Goal: Task Accomplishment & Management: Use online tool/utility

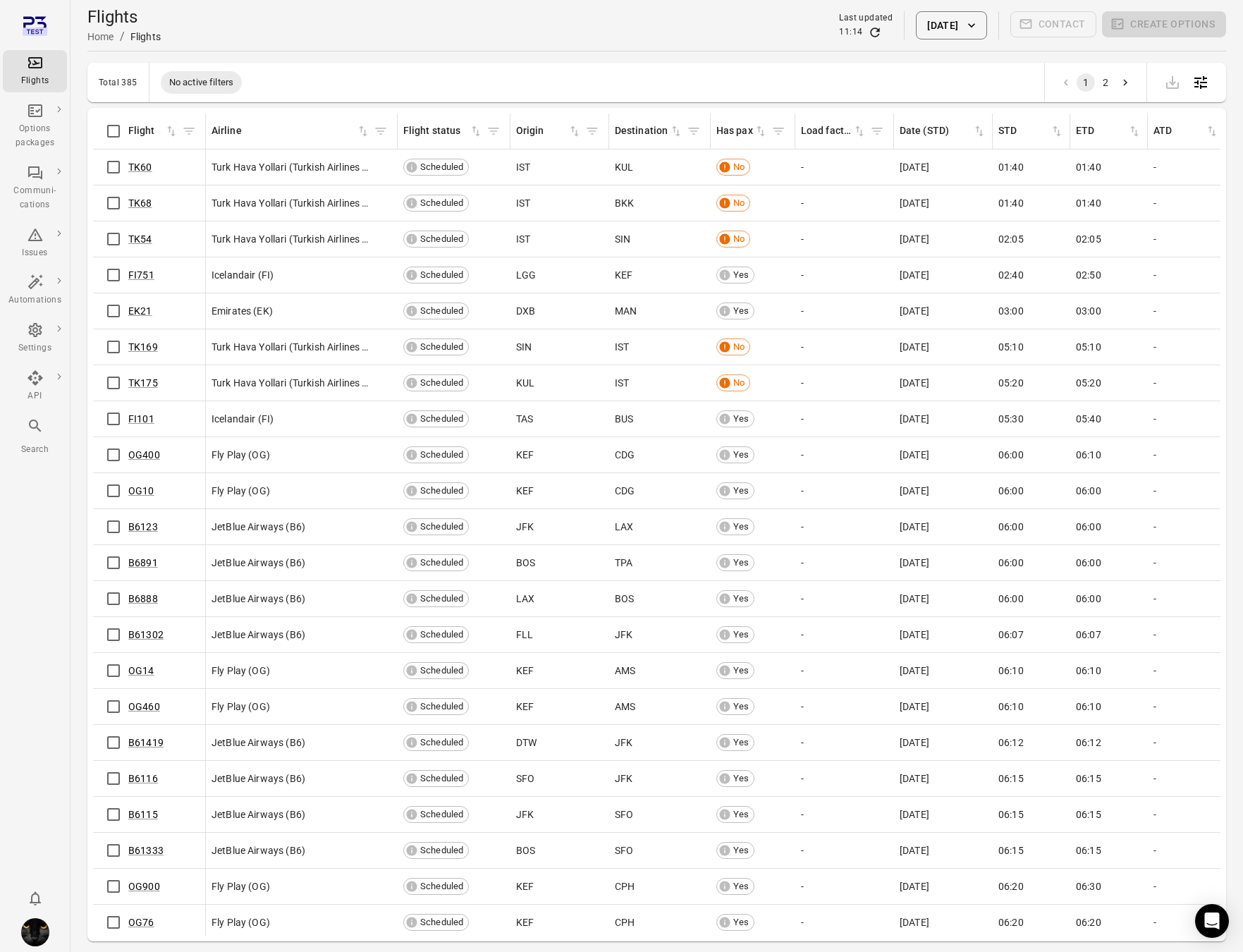
click at [596, 721] on td "KEF" at bounding box center [560, 707] width 99 height 36
click at [32, 930] on img "Iris" at bounding box center [35, 933] width 29 height 29
click at [100, 929] on button "Log out" at bounding box center [108, 928] width 106 height 26
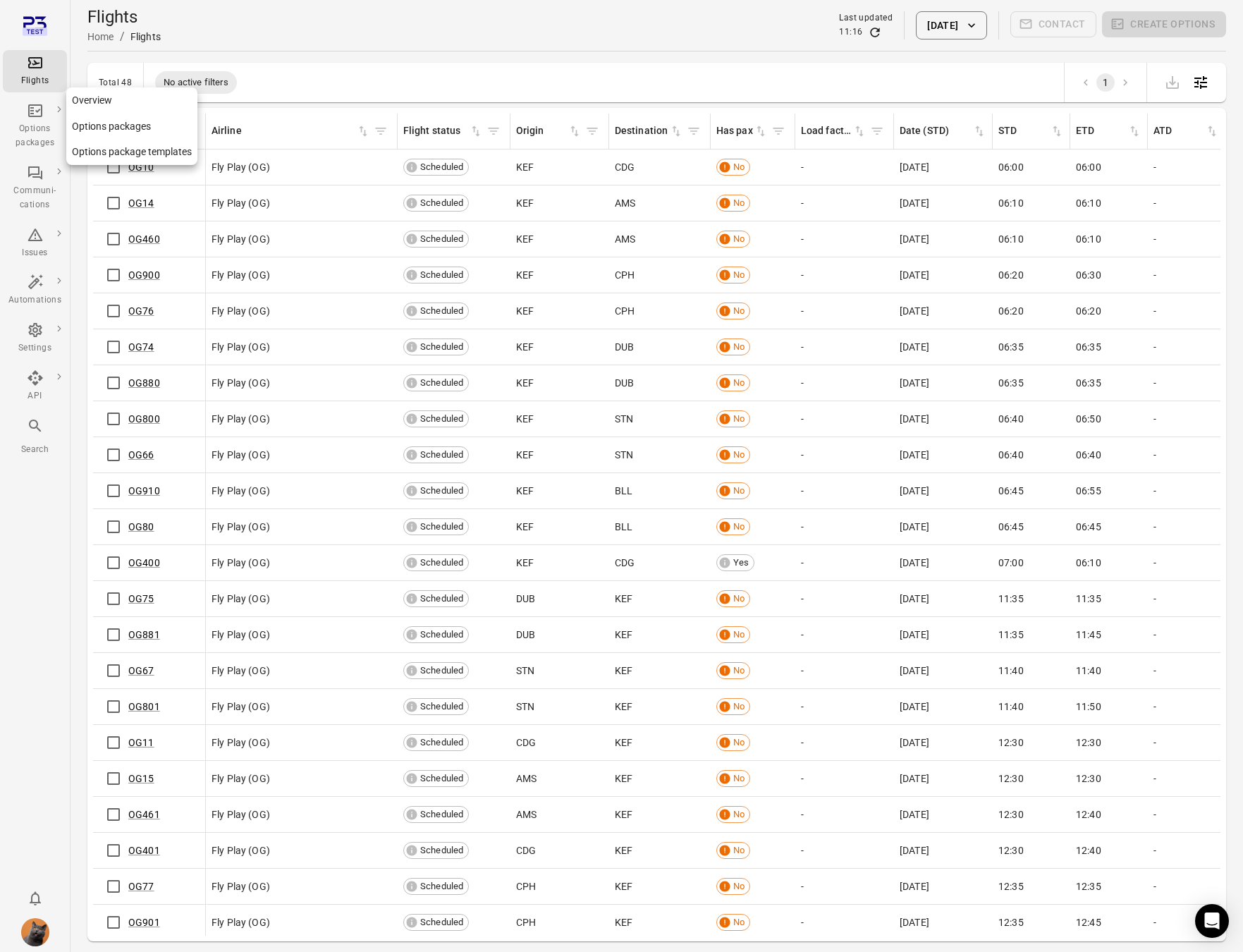
click at [60, 128] on link "Options packages" at bounding box center [34, 126] width 65 height 56
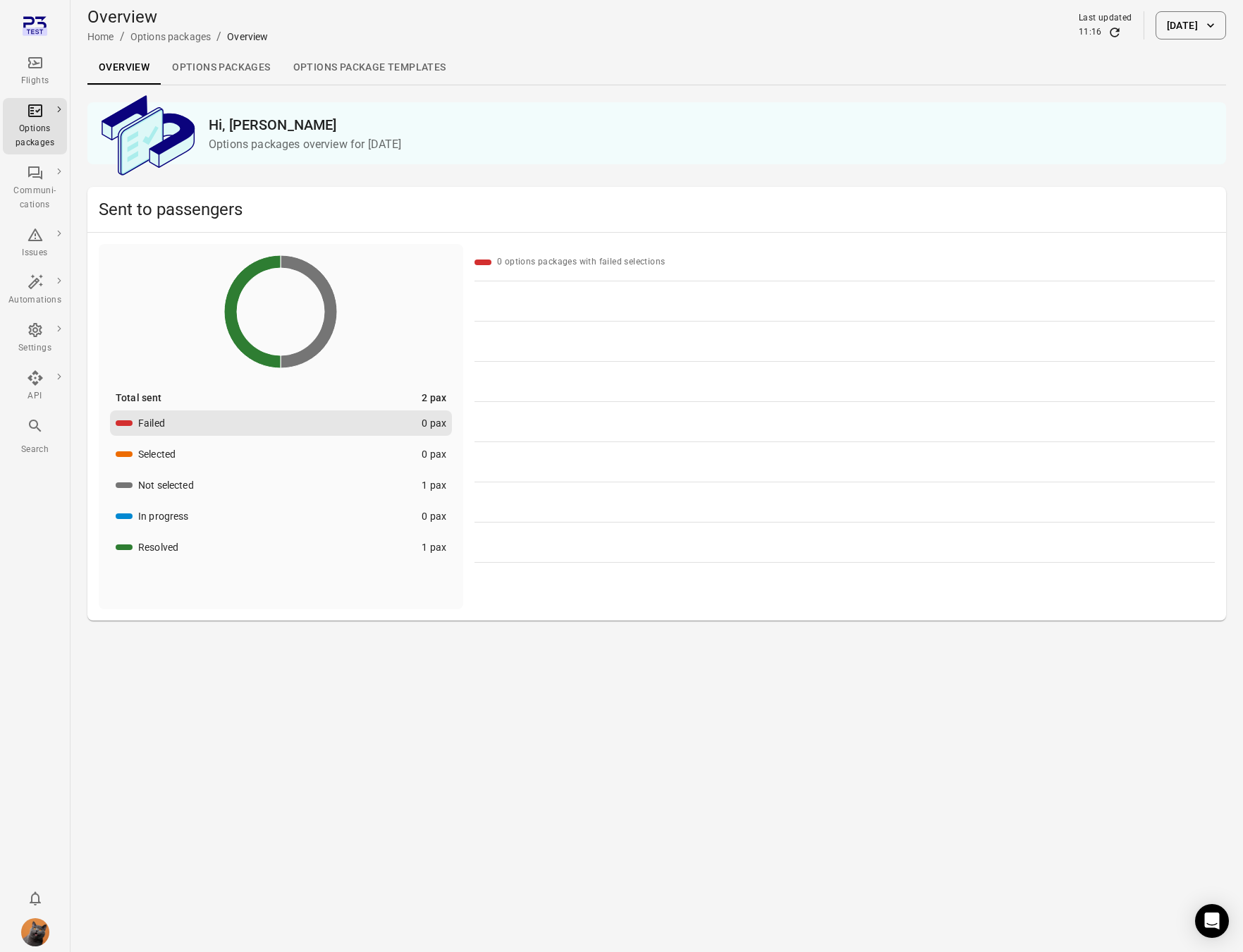
click at [205, 65] on link "Options packages" at bounding box center [221, 68] width 121 height 34
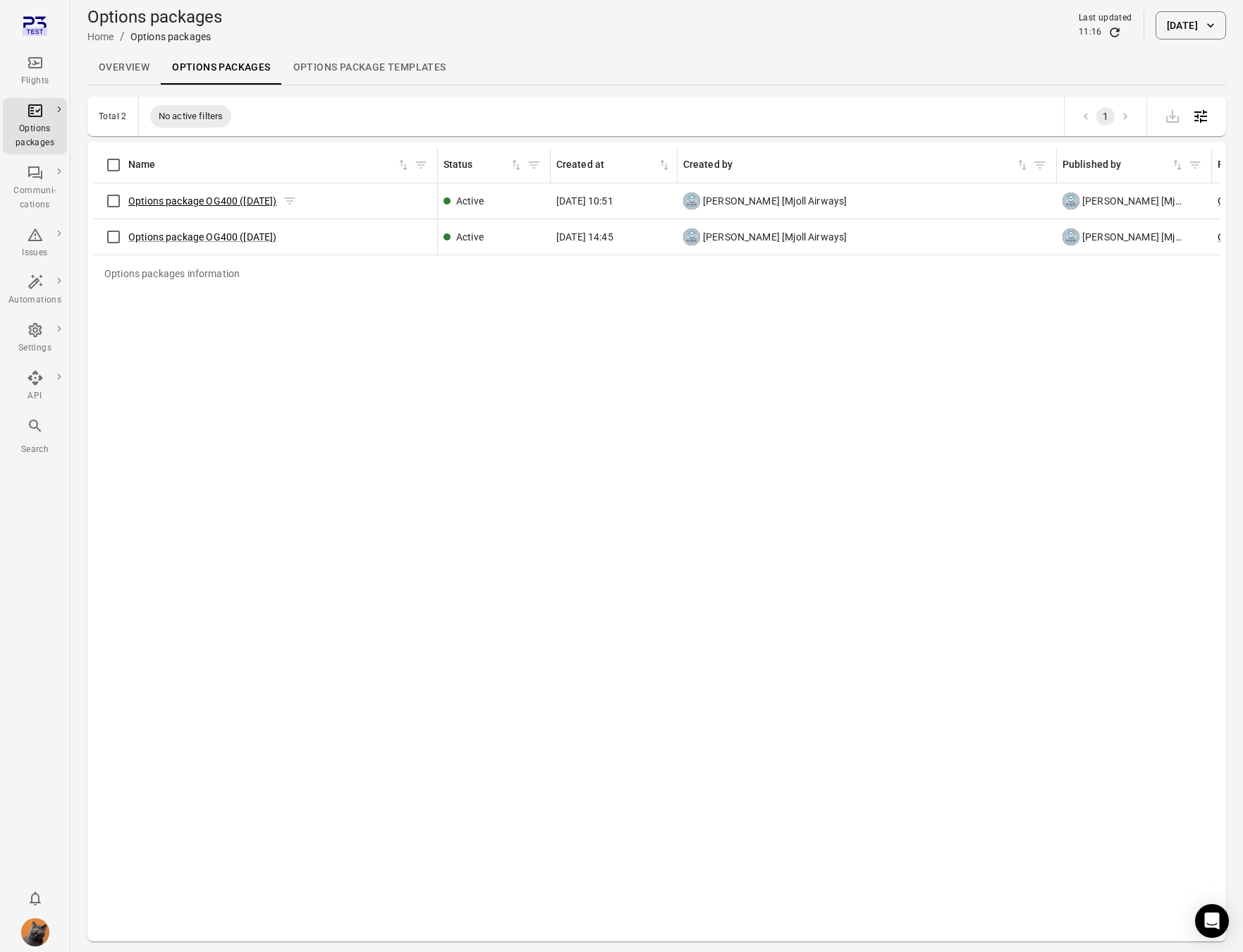
click at [205, 201] on link "Options package OG400 ([DATE])" at bounding box center [202, 200] width 148 height 11
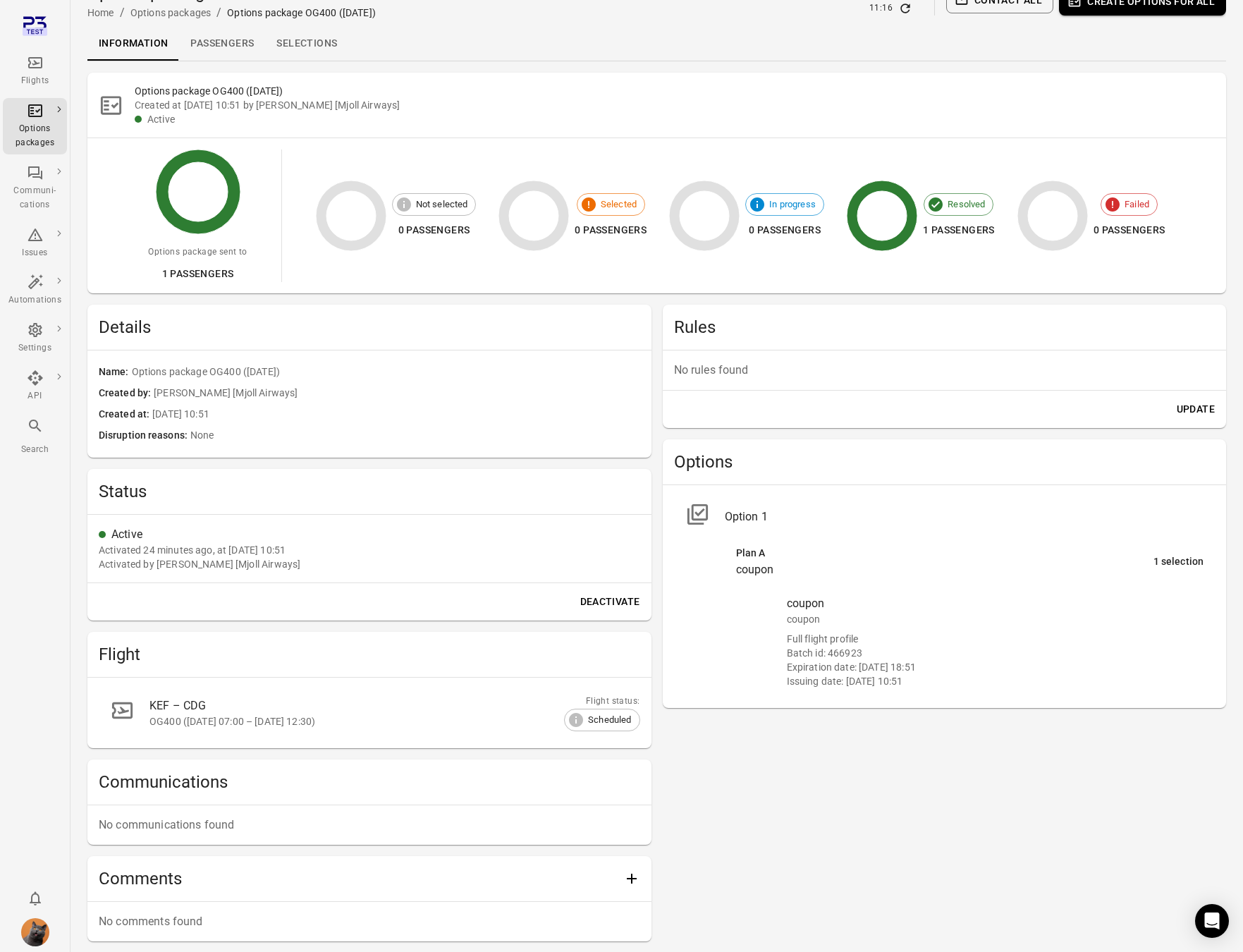
scroll to position [92, 0]
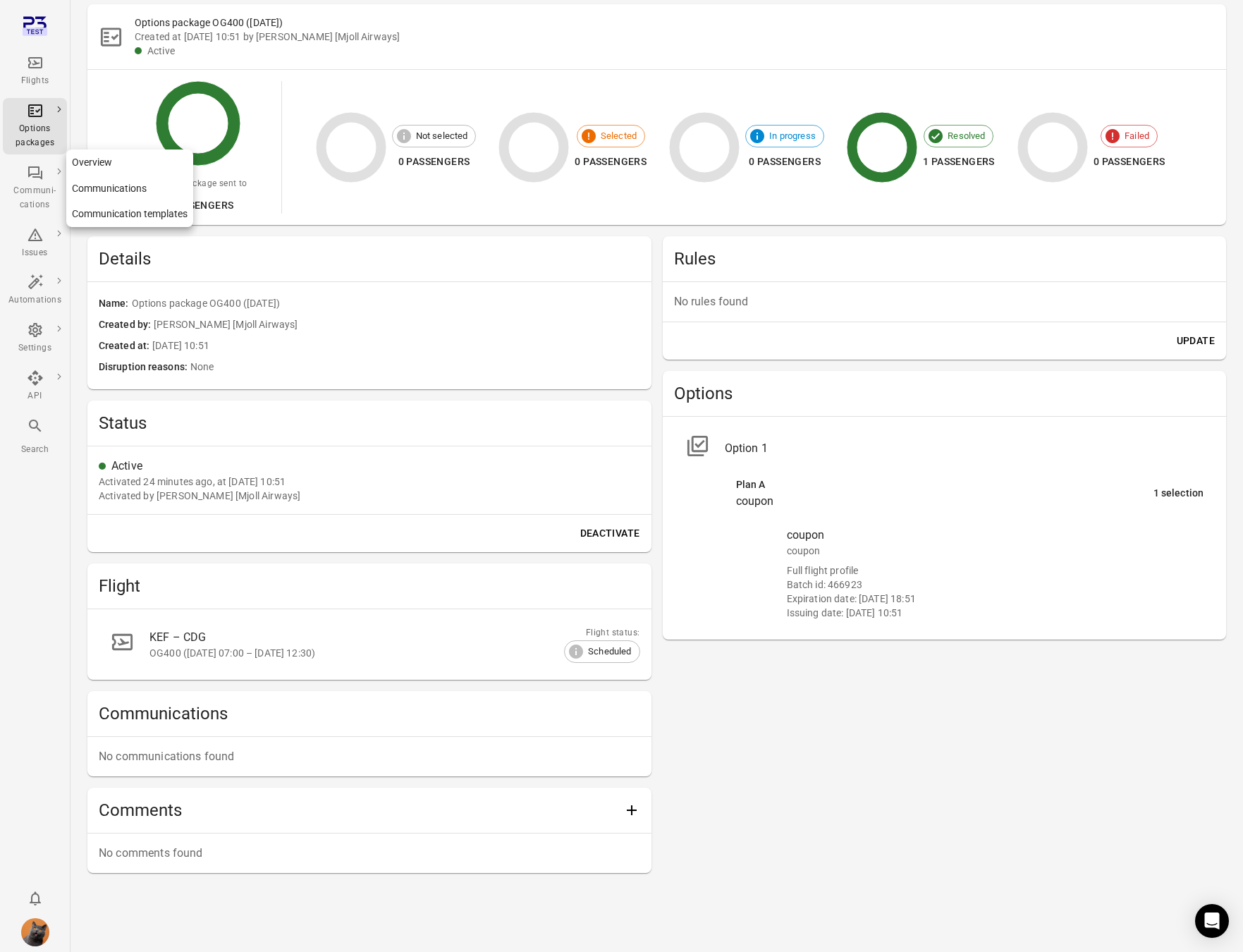
click at [30, 197] on div "Communi-cations" at bounding box center [34, 198] width 53 height 29
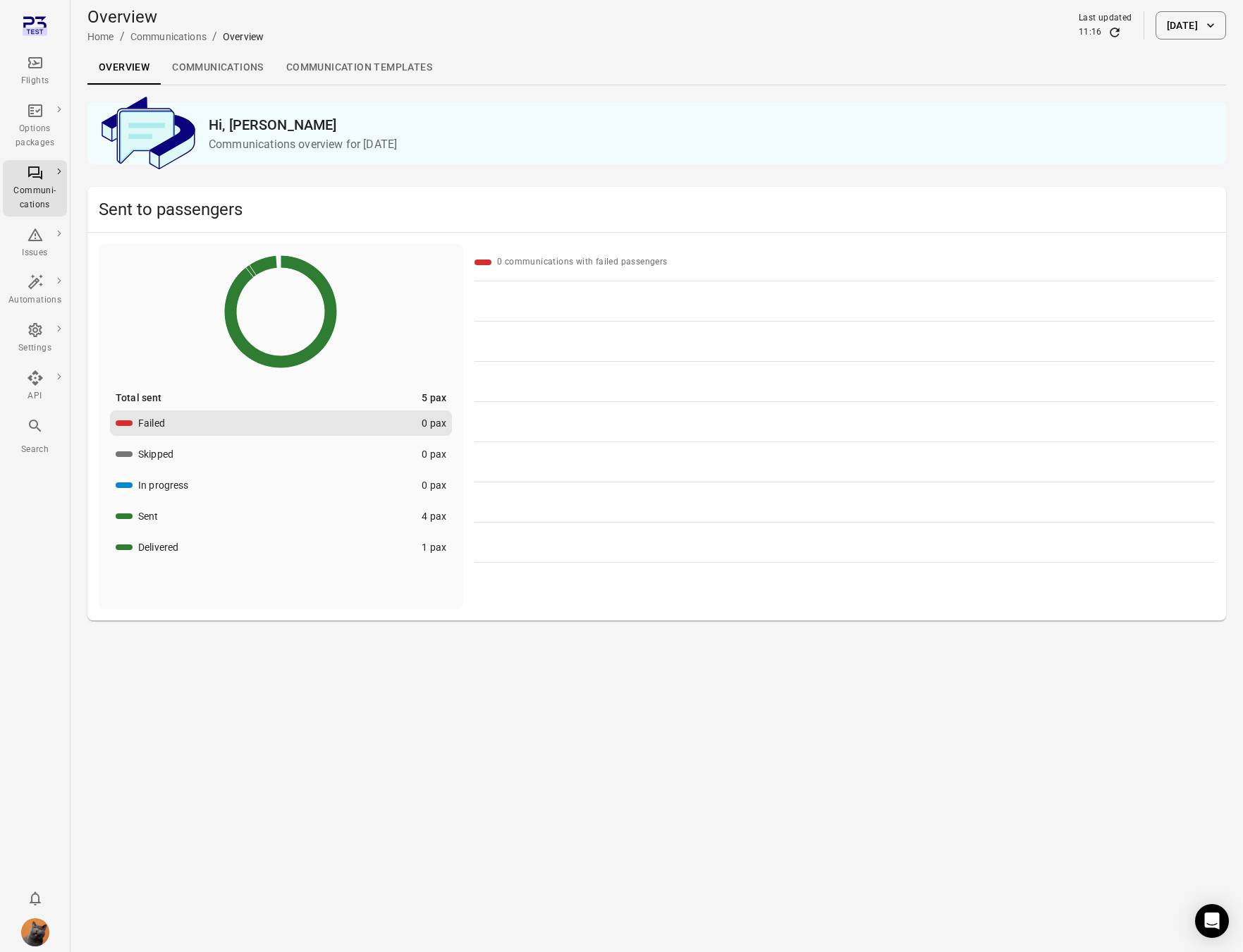
click at [216, 62] on link "Communications" at bounding box center [218, 68] width 114 height 34
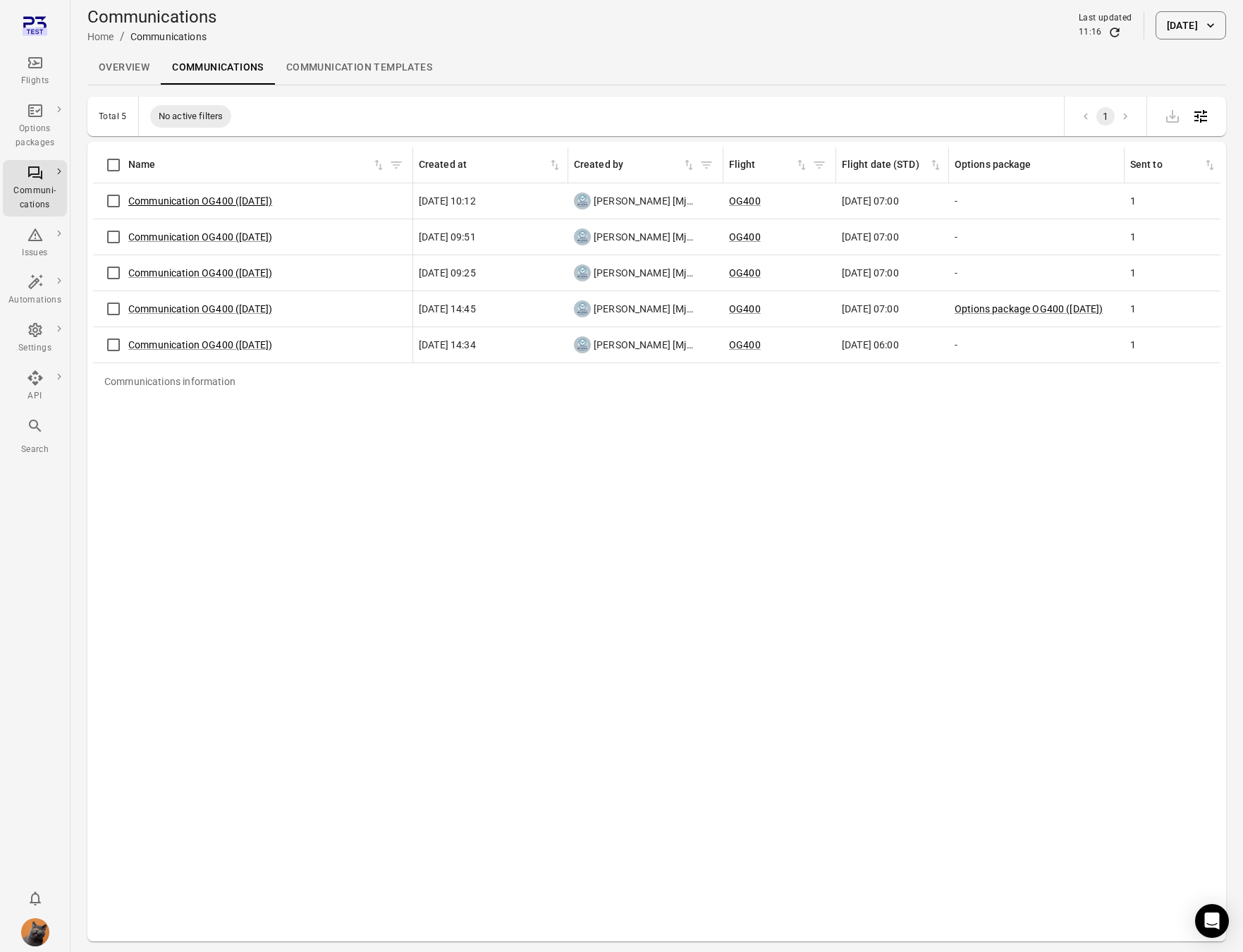
click at [194, 197] on link "Communication OG400 ([DATE])" at bounding box center [200, 200] width 144 height 11
click at [1174, 19] on button "[DATE]" at bounding box center [1191, 25] width 70 height 29
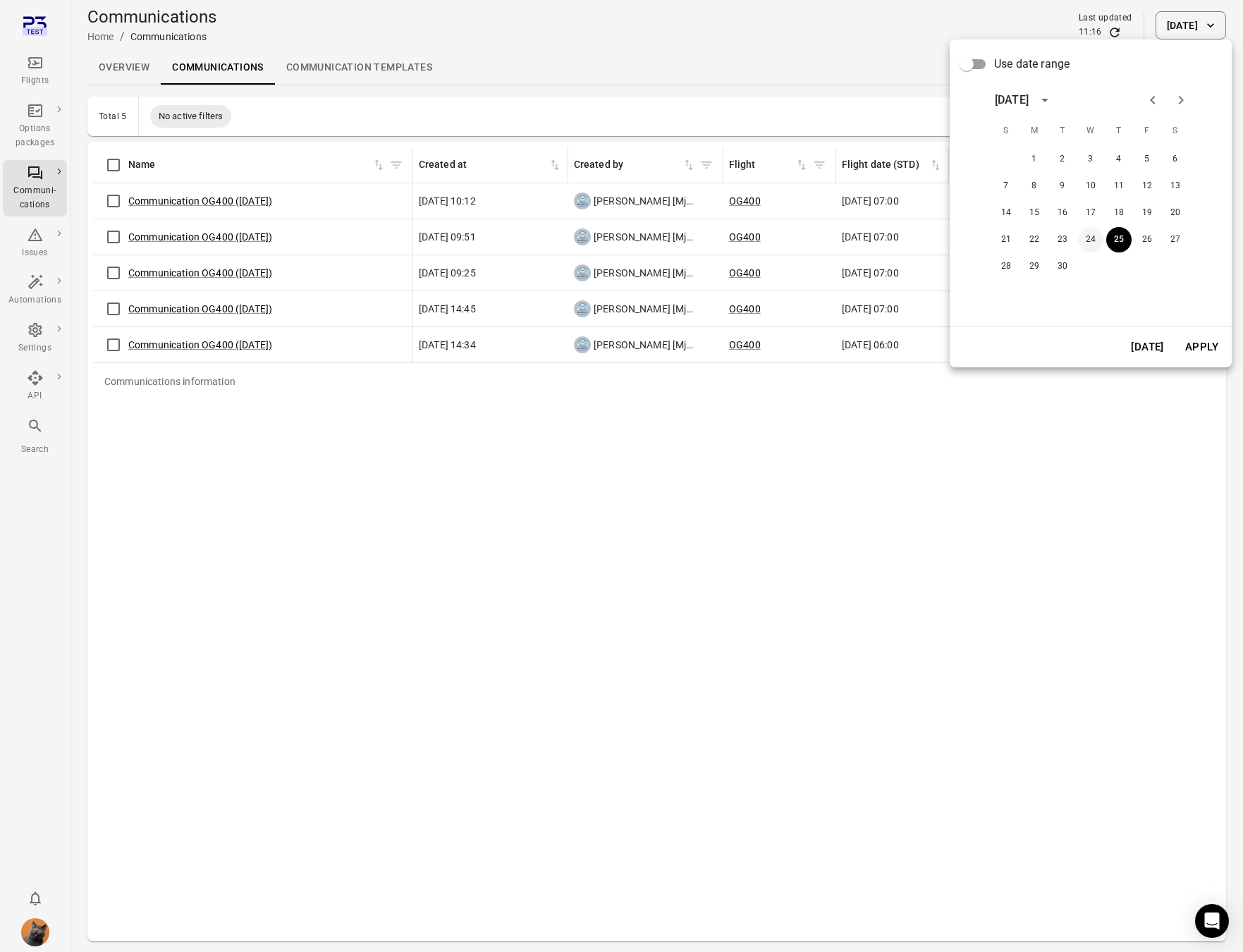
click at [1093, 242] on button "24" at bounding box center [1091, 240] width 25 height 25
click at [1198, 344] on button "Apply" at bounding box center [1202, 346] width 49 height 29
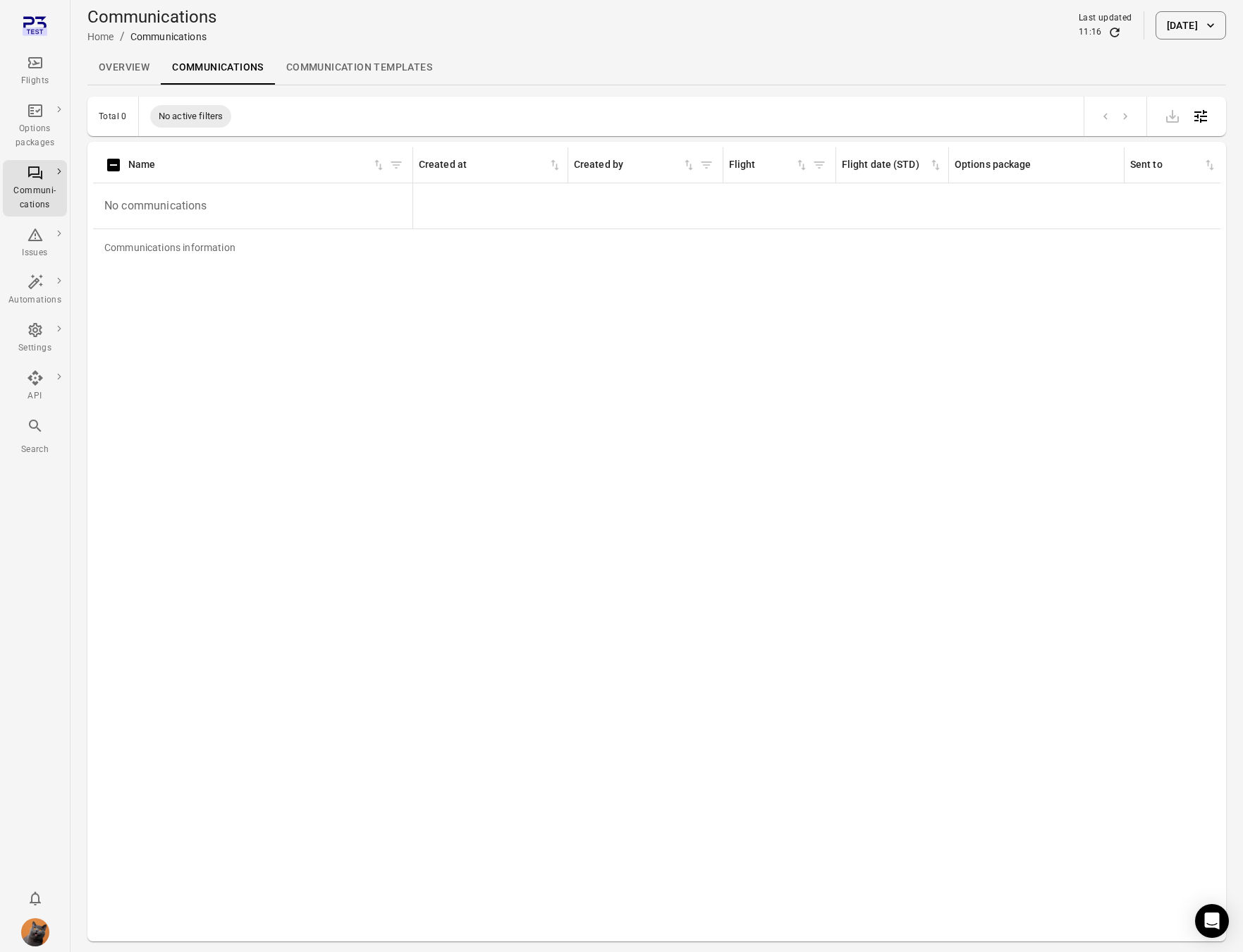
click at [1183, 29] on button "[DATE]" at bounding box center [1191, 25] width 70 height 29
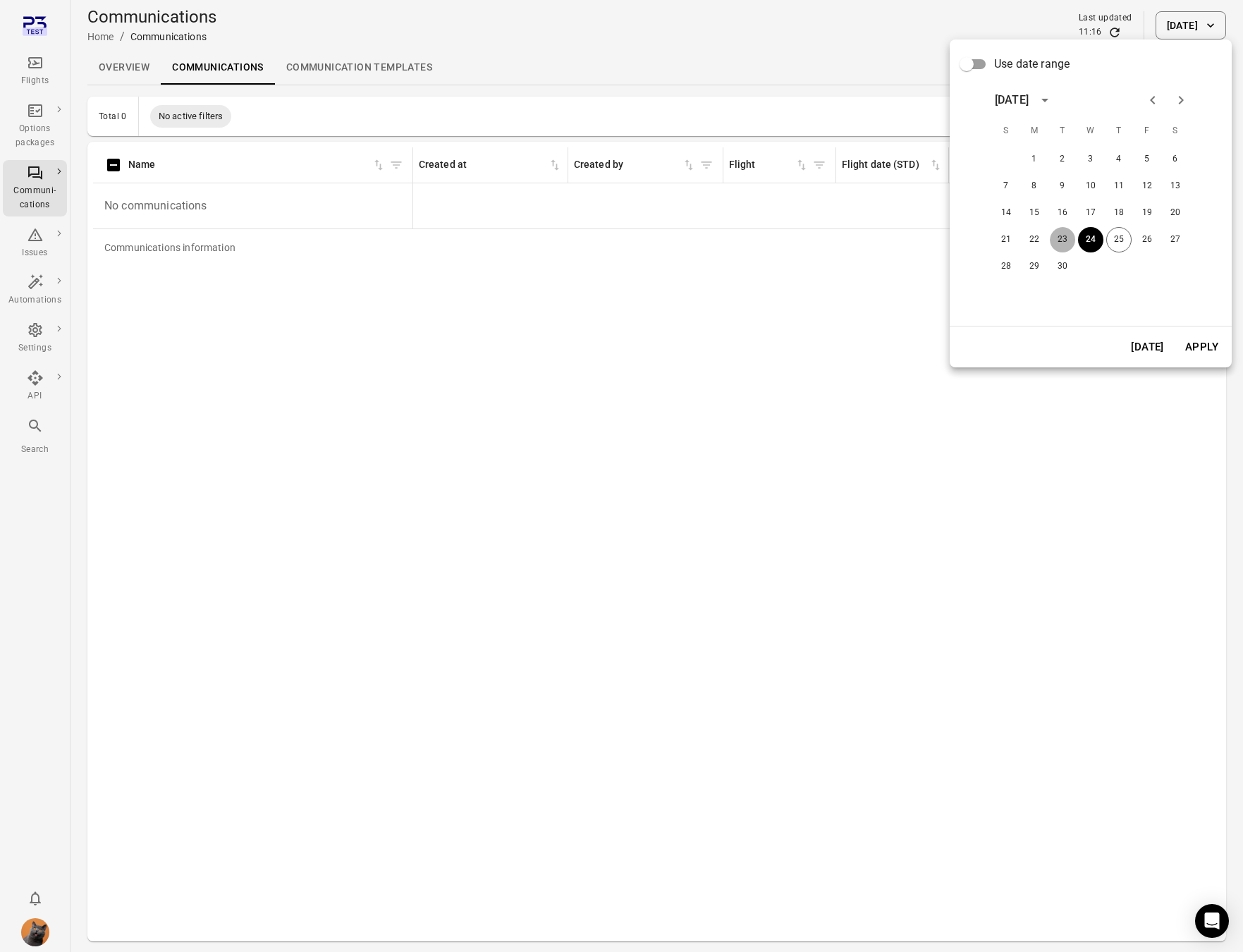
click at [1061, 237] on button "23" at bounding box center [1063, 240] width 25 height 25
click at [1197, 354] on button "Apply" at bounding box center [1202, 346] width 49 height 29
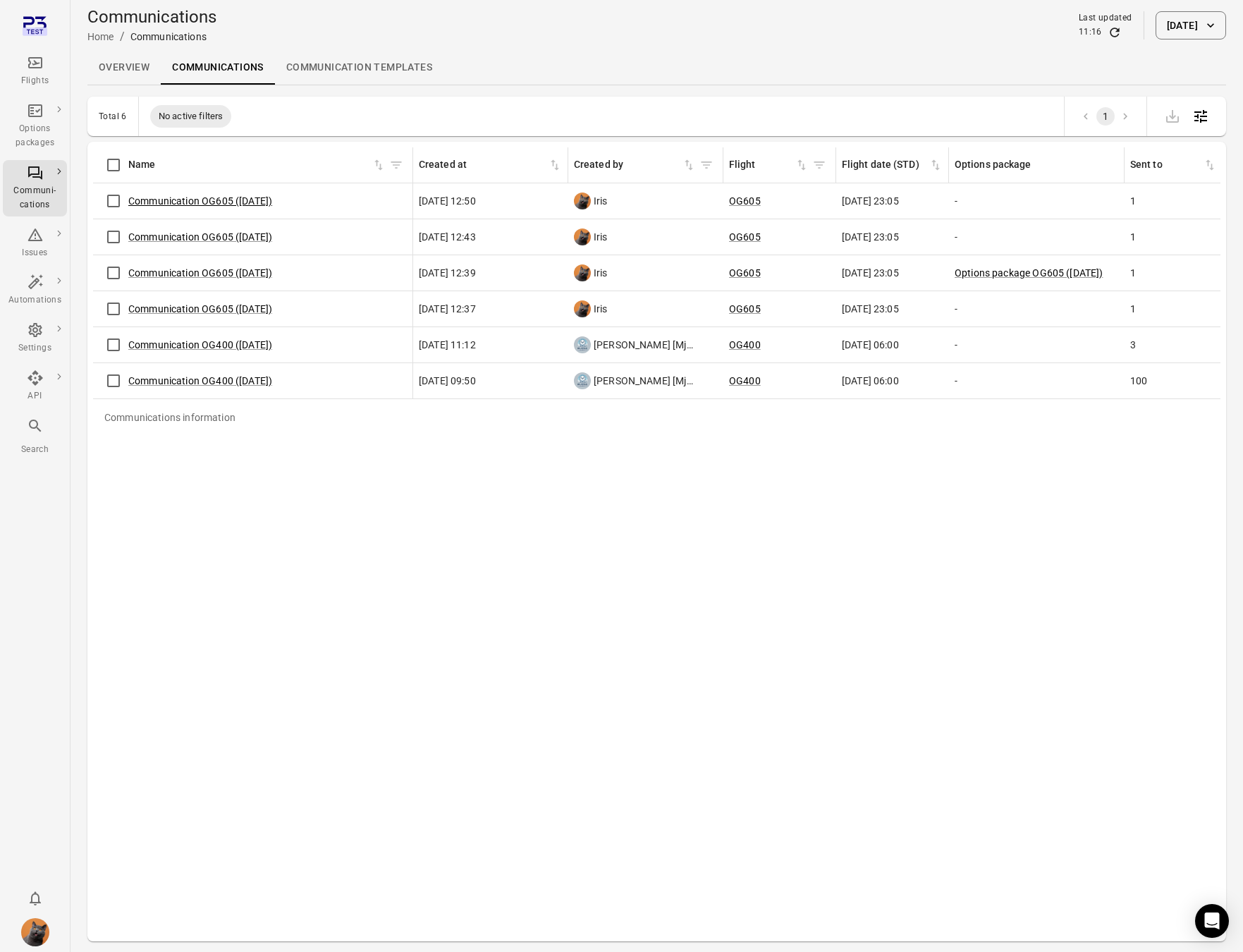
click at [222, 202] on link "Communication OG605 ([DATE])" at bounding box center [200, 200] width 144 height 11
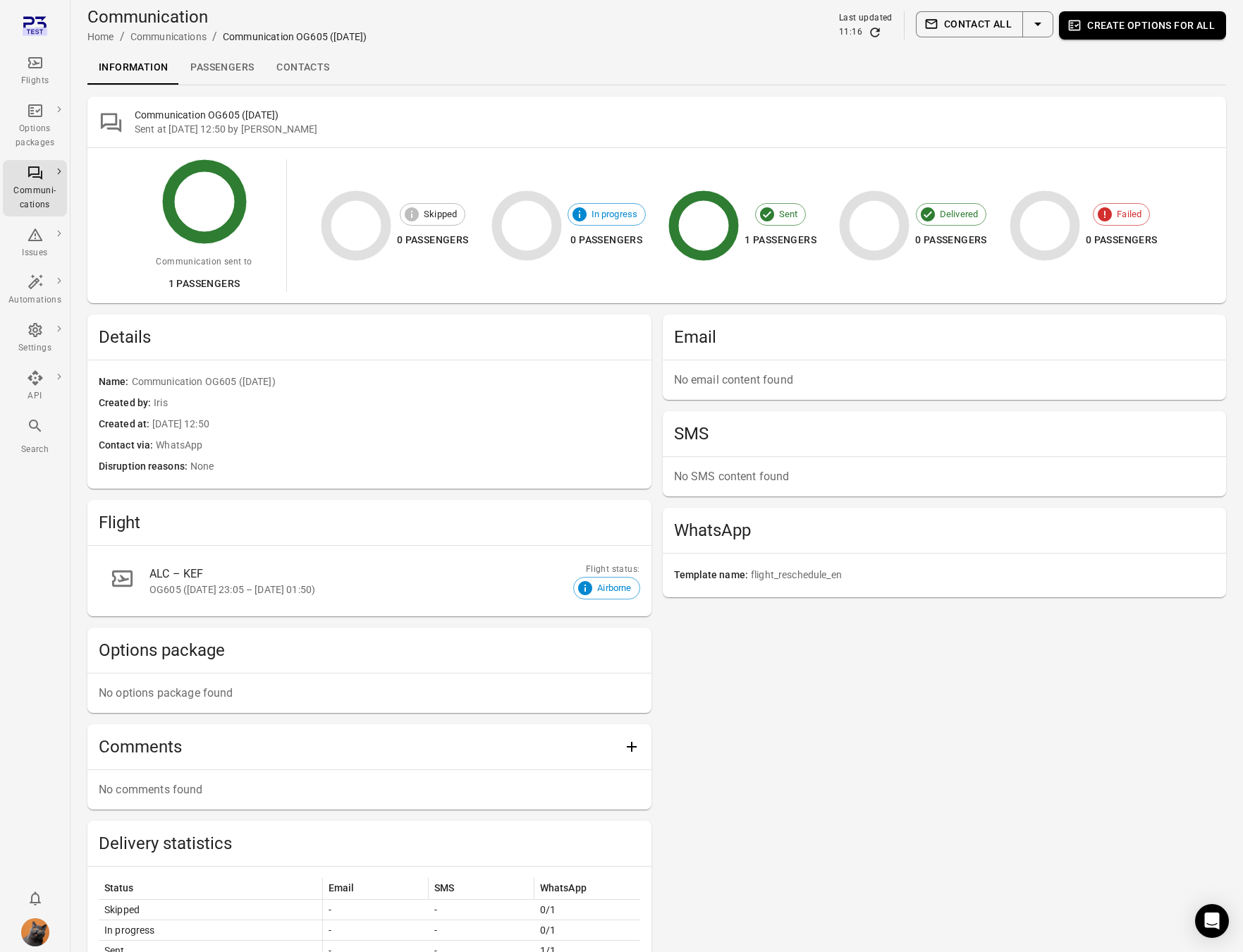
click at [232, 71] on link "Passengers" at bounding box center [222, 68] width 86 height 34
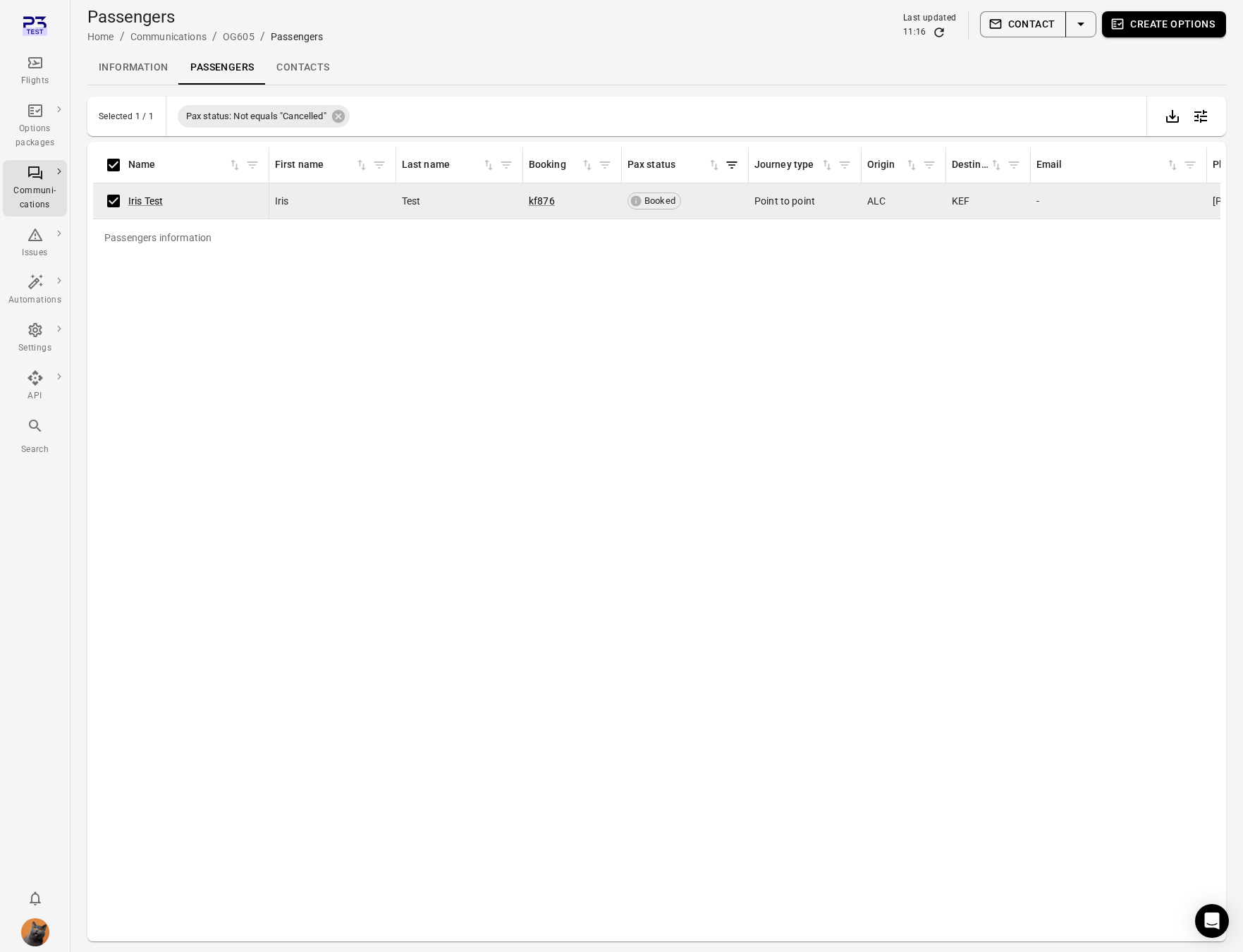
click at [1031, 28] on button "Contact" at bounding box center [1023, 23] width 86 height 26
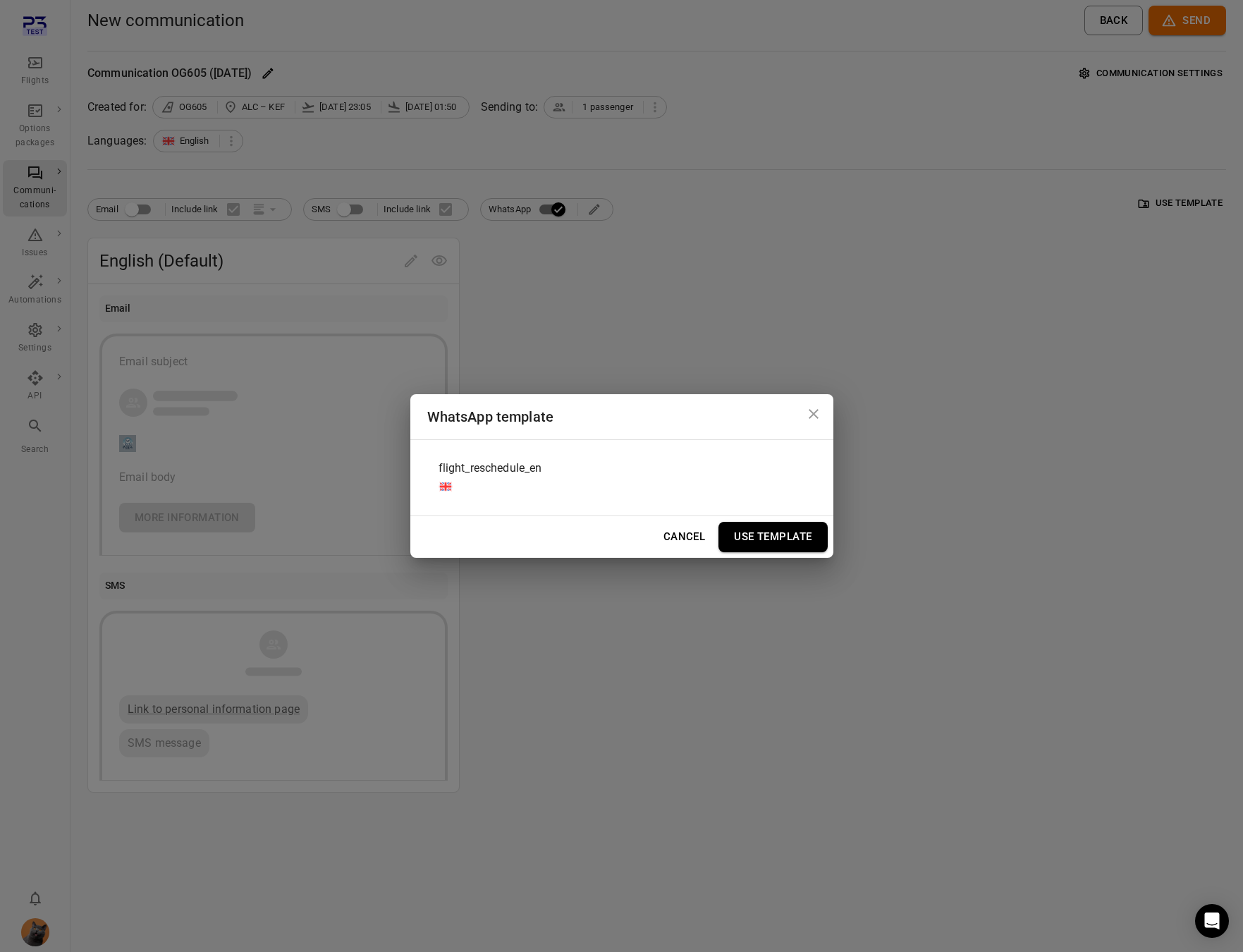
click at [673, 468] on div "flight_reschedule_en" at bounding box center [622, 477] width 389 height 53
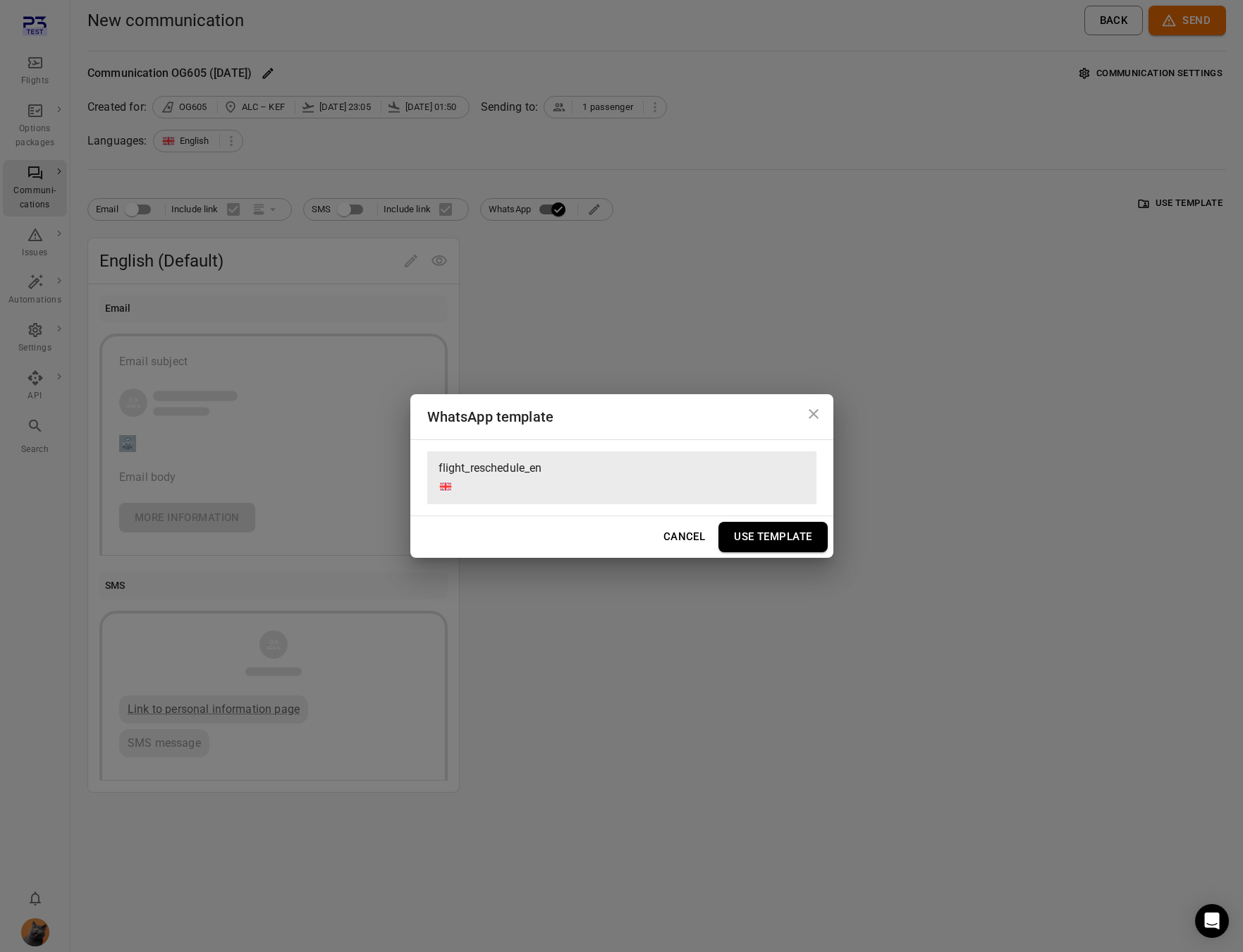
click at [789, 531] on button "Use Template" at bounding box center [772, 536] width 108 height 29
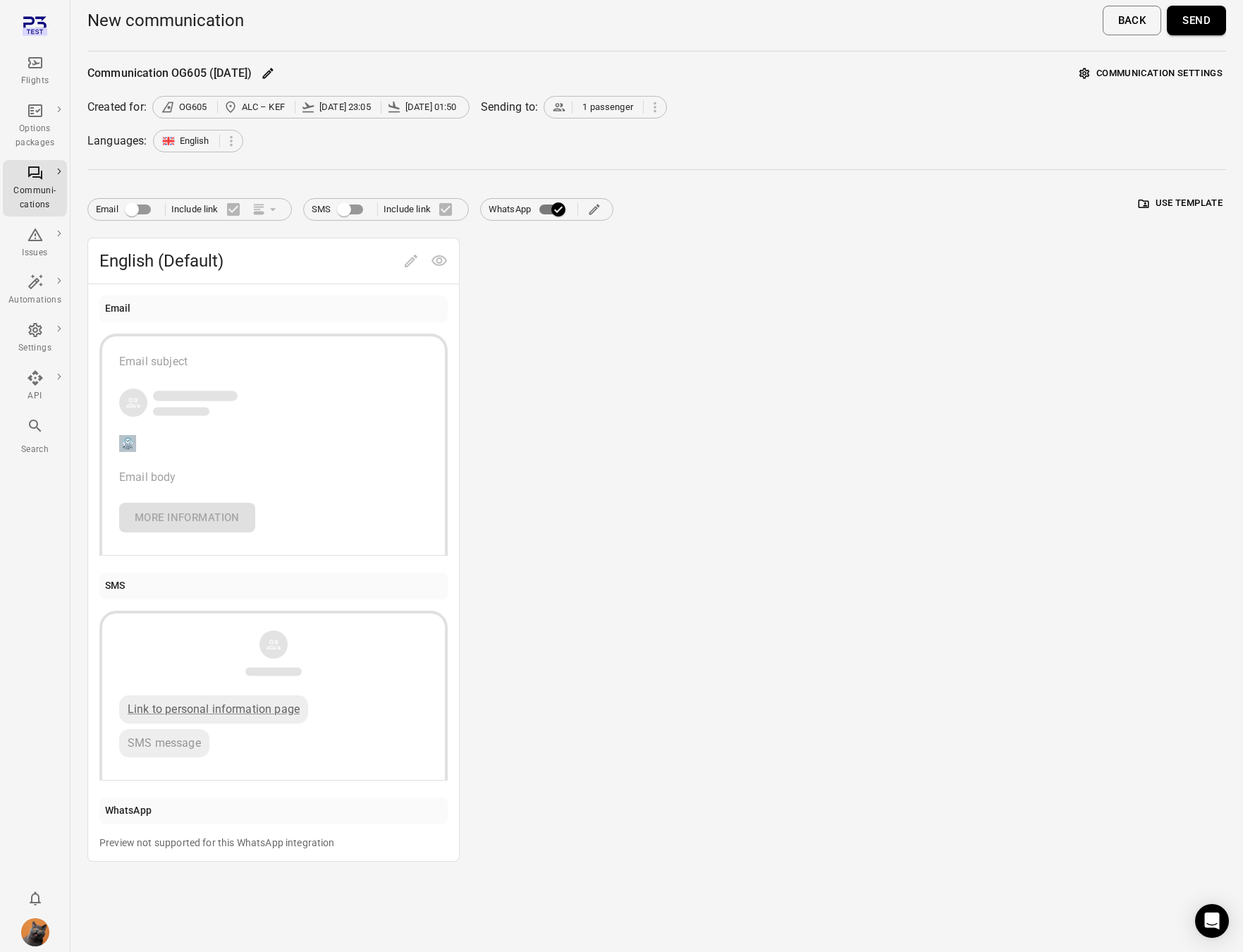
click at [986, 148] on div "Languages: English" at bounding box center [657, 141] width 1139 height 23
click at [1205, 20] on button "Send" at bounding box center [1197, 20] width 60 height 29
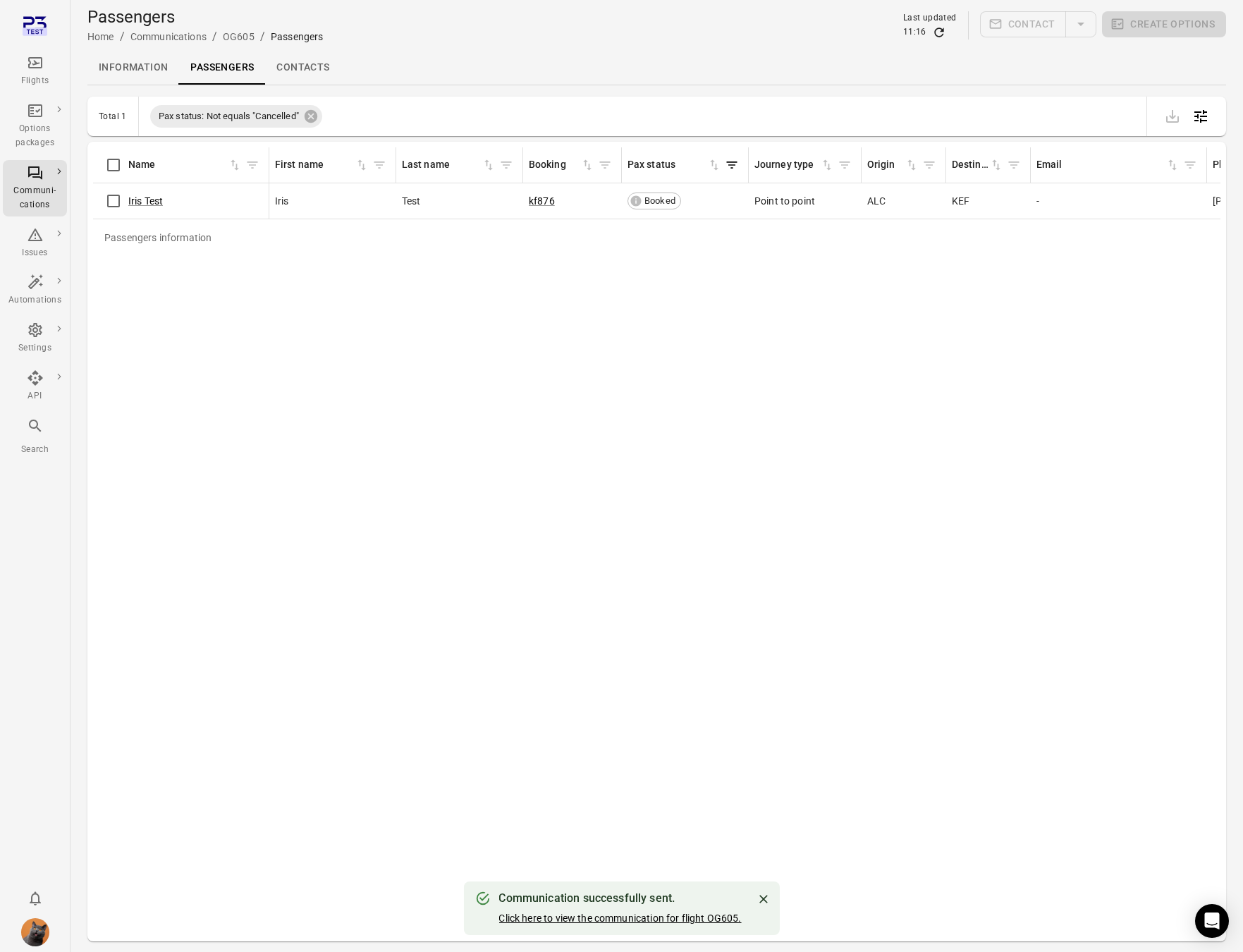
click at [594, 917] on link "Click here to view the communication for flight OG605." at bounding box center [619, 918] width 242 height 11
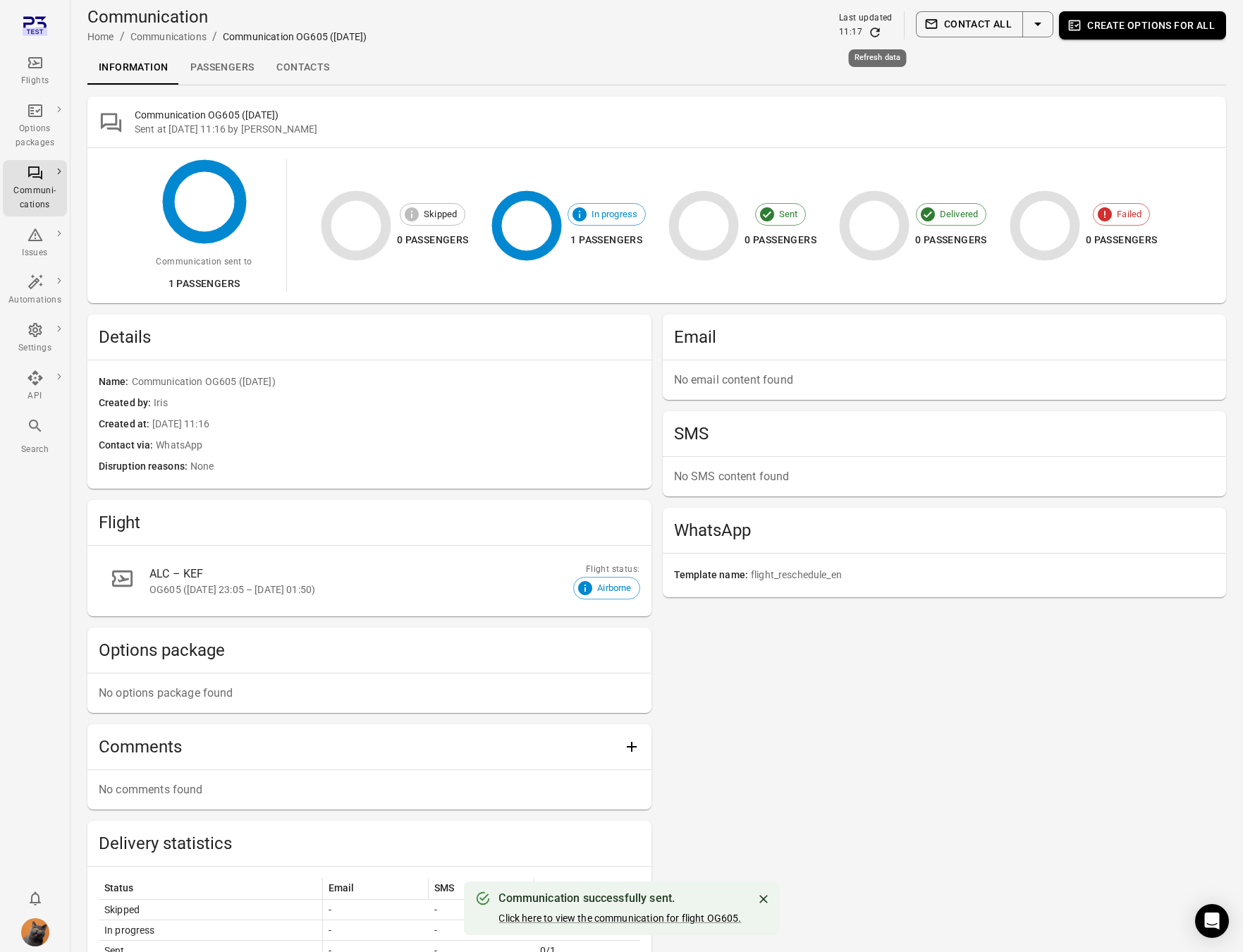
click at [877, 34] on icon "Refresh data" at bounding box center [875, 32] width 14 height 14
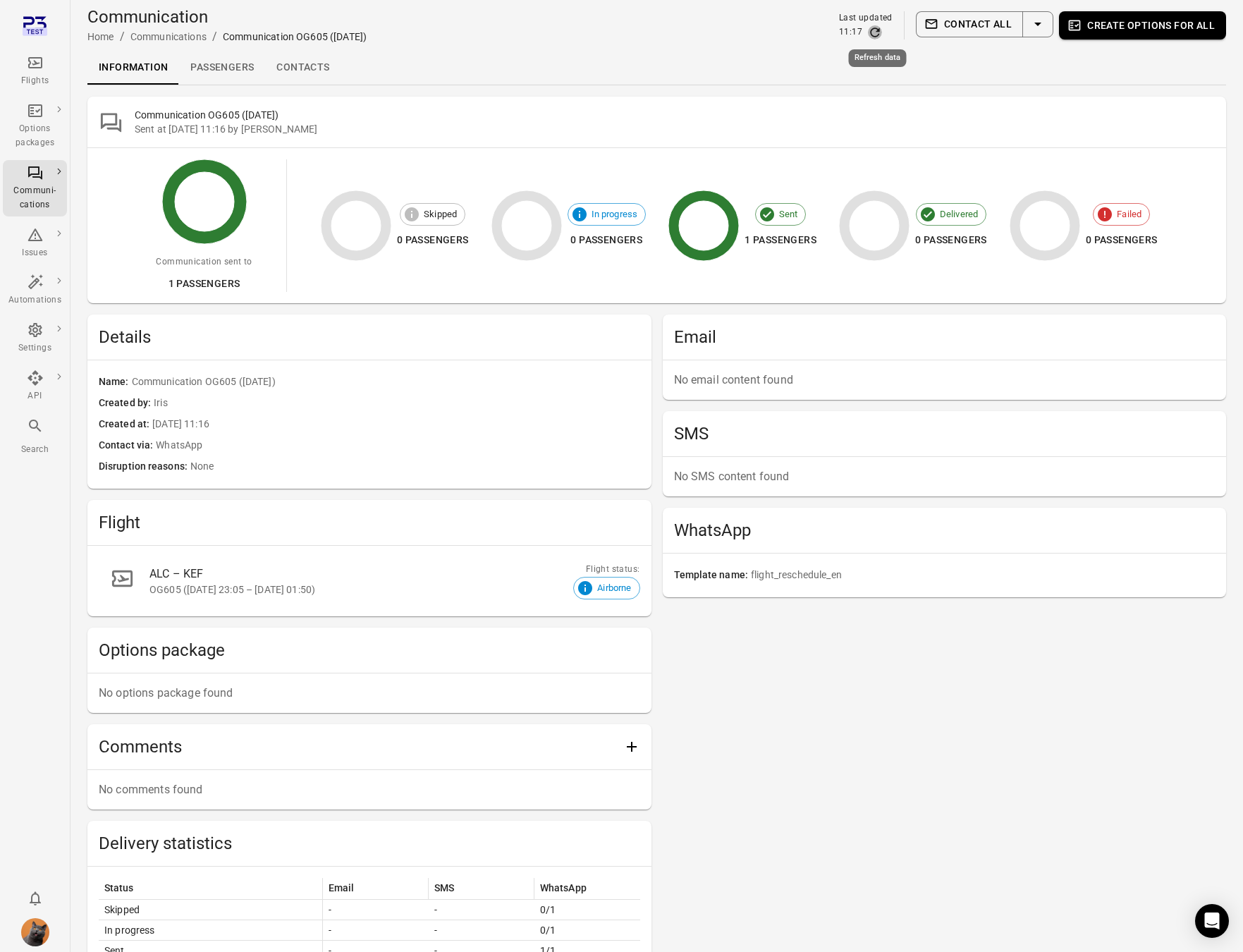
click at [877, 34] on icon "Refresh data" at bounding box center [875, 32] width 14 height 14
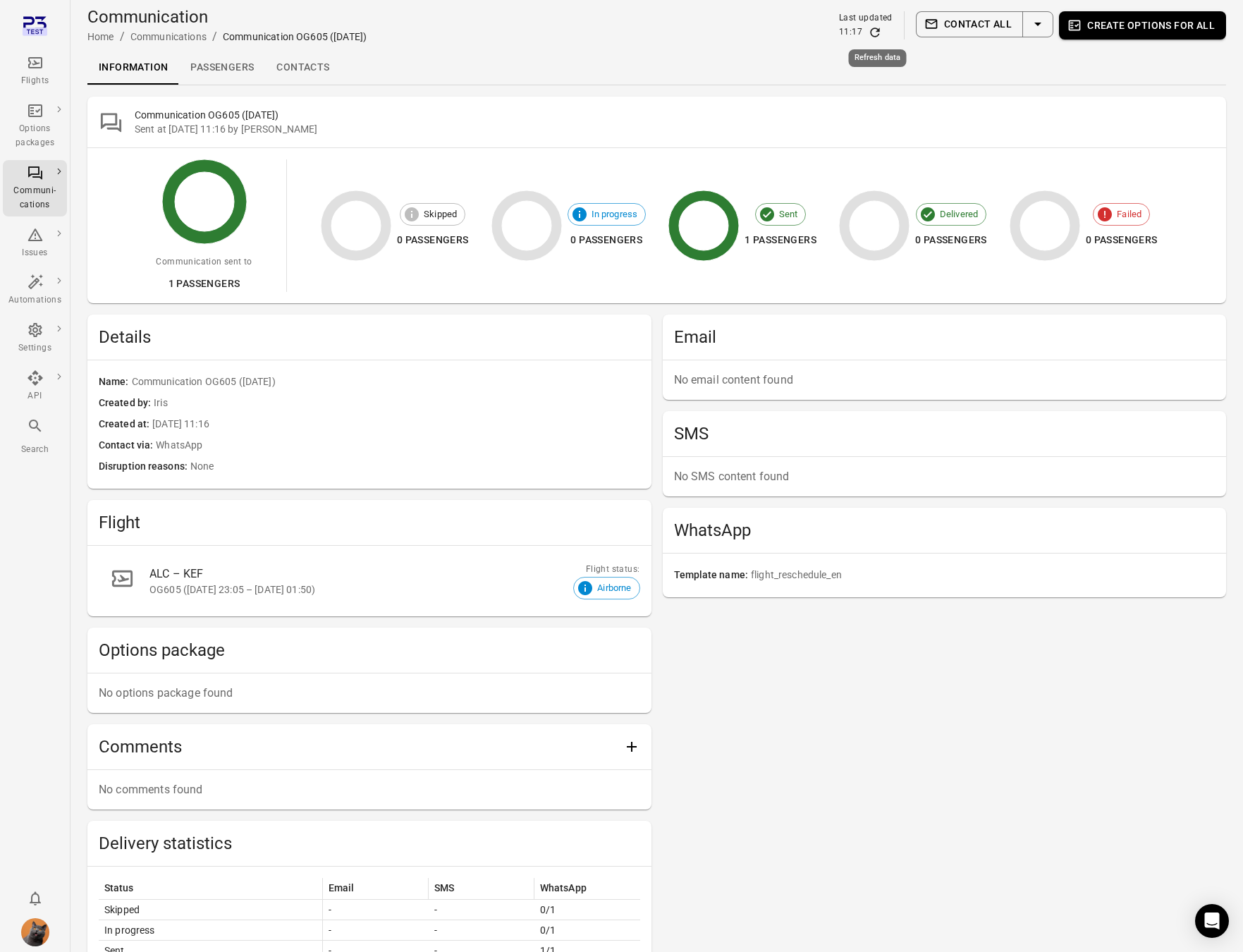
click at [877, 34] on icon "Refresh data" at bounding box center [875, 32] width 14 height 14
click at [219, 60] on link "Passengers" at bounding box center [222, 68] width 86 height 34
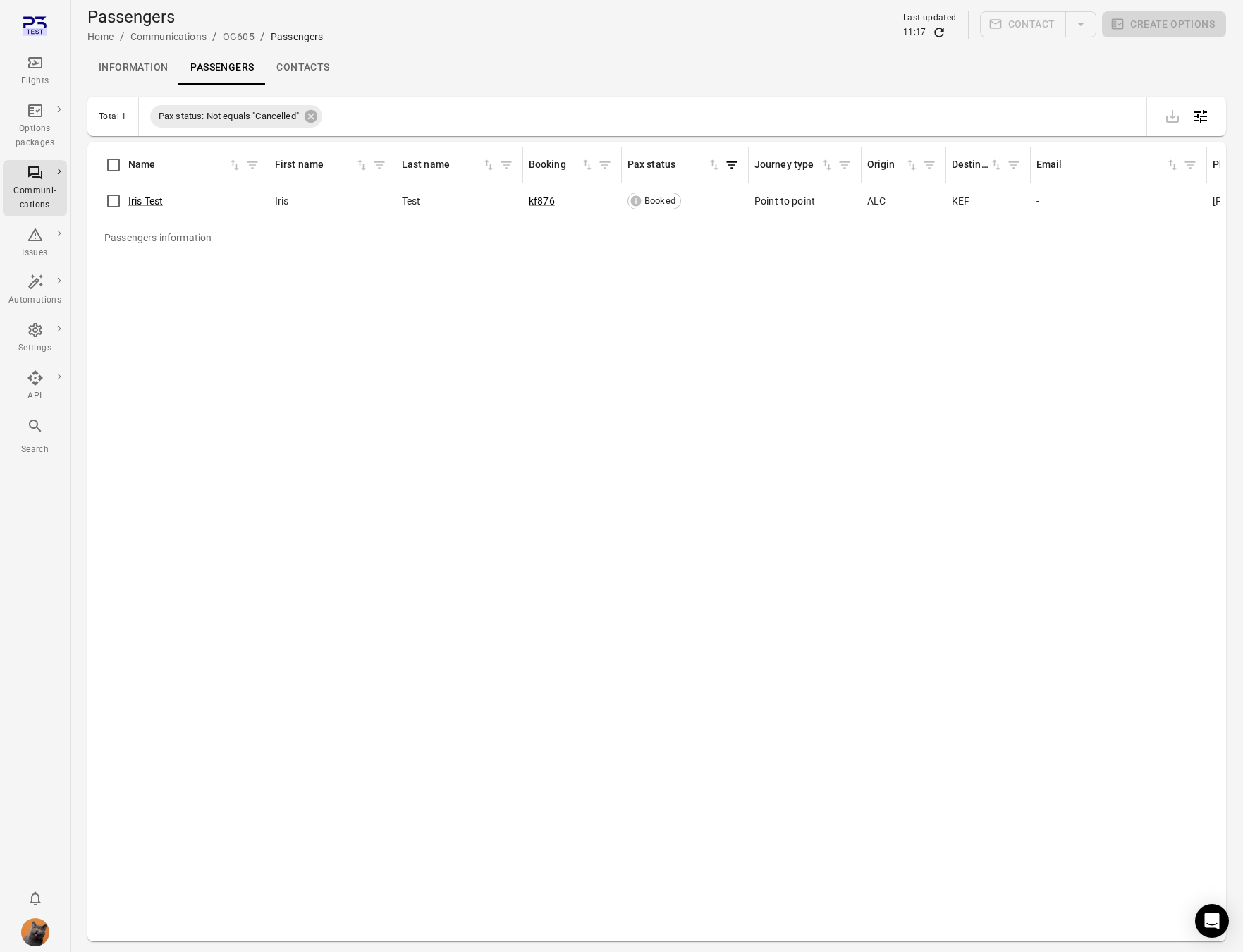
click at [209, 68] on link "Passengers" at bounding box center [222, 68] width 86 height 34
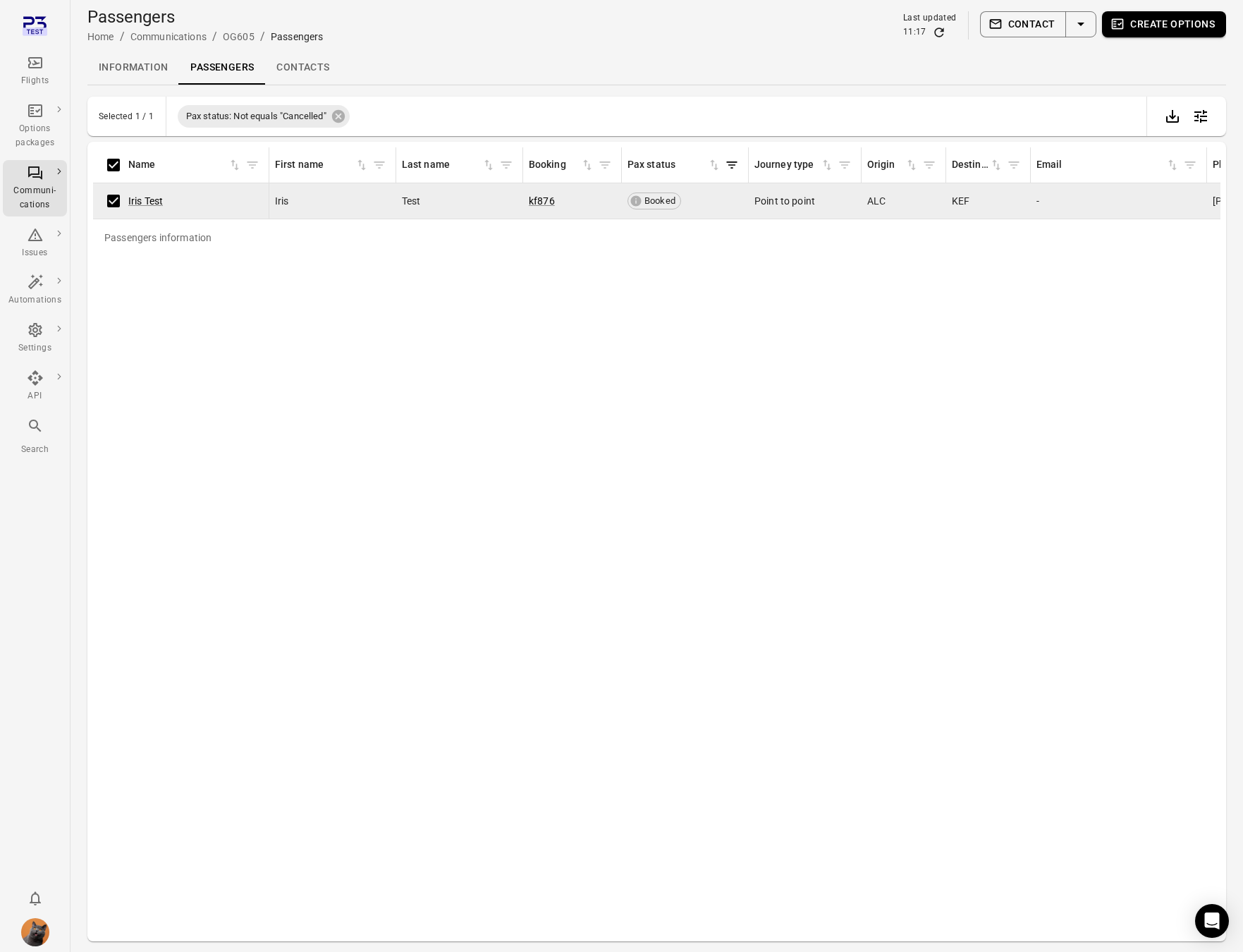
click at [1168, 26] on button "Create options" at bounding box center [1164, 23] width 124 height 26
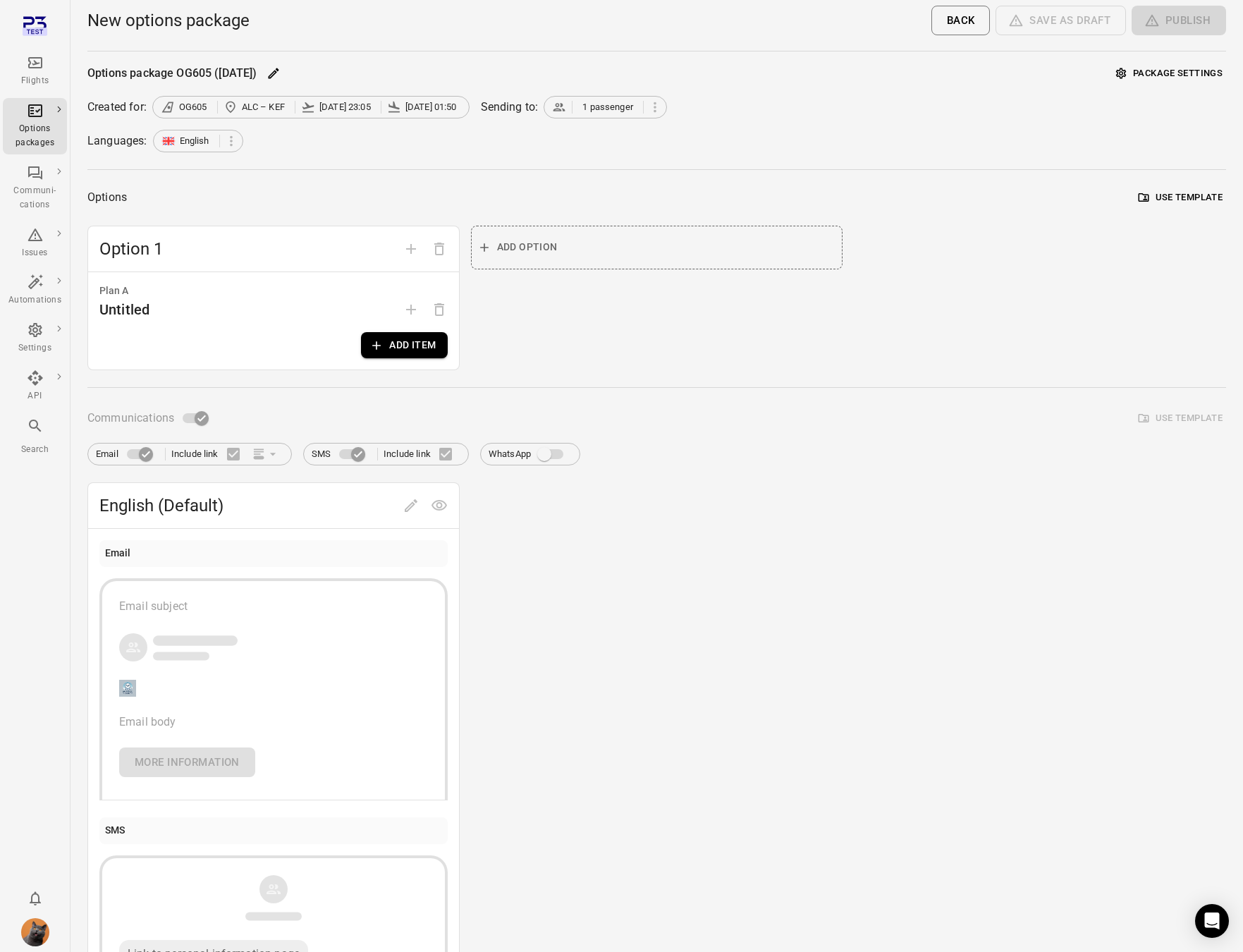
click at [386, 356] on button "Add item" at bounding box center [404, 345] width 86 height 26
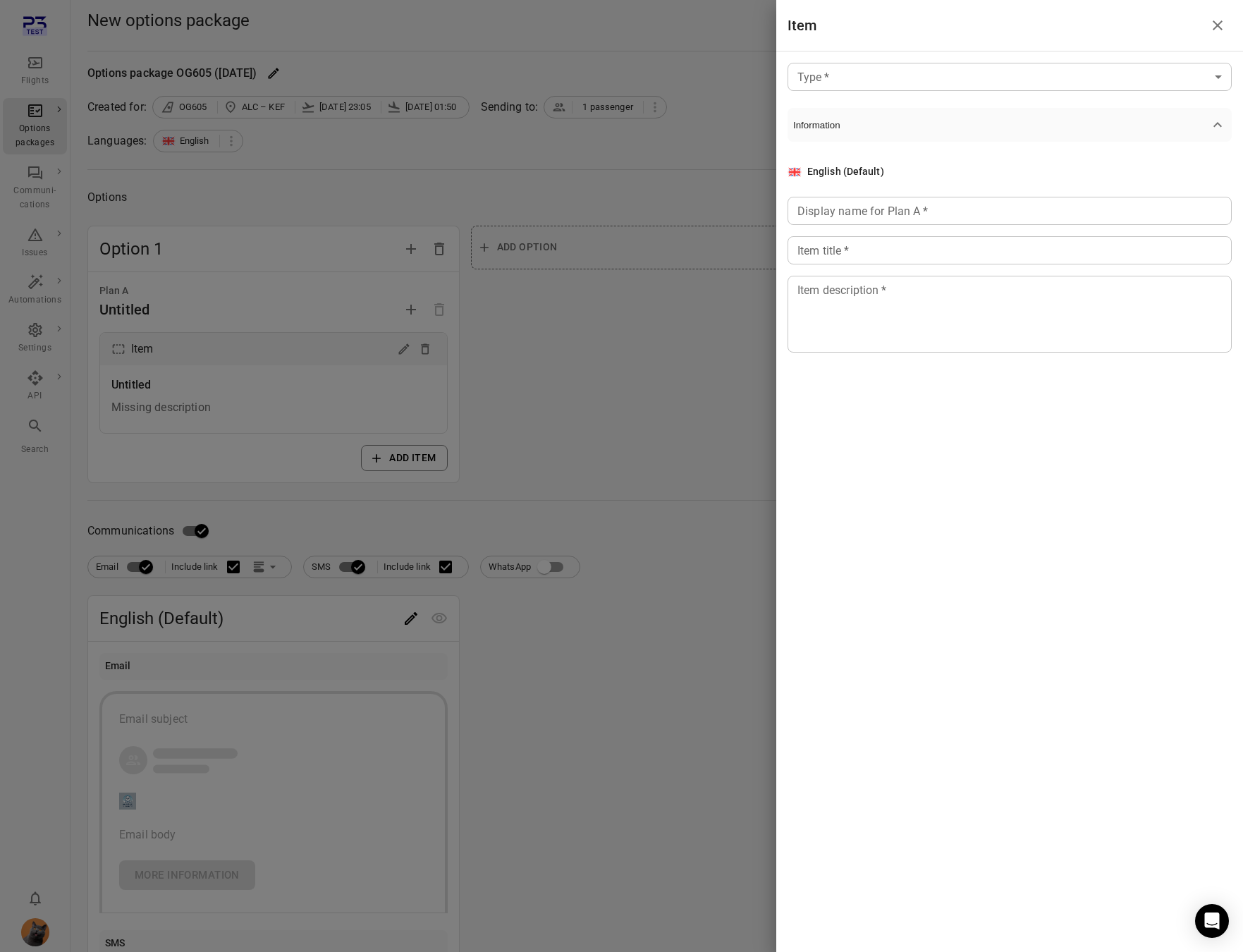
click at [890, 78] on body "Flights Options packages Communi-cations Issues Automations Settings API Search…" at bounding box center [622, 603] width 1243 height 1207
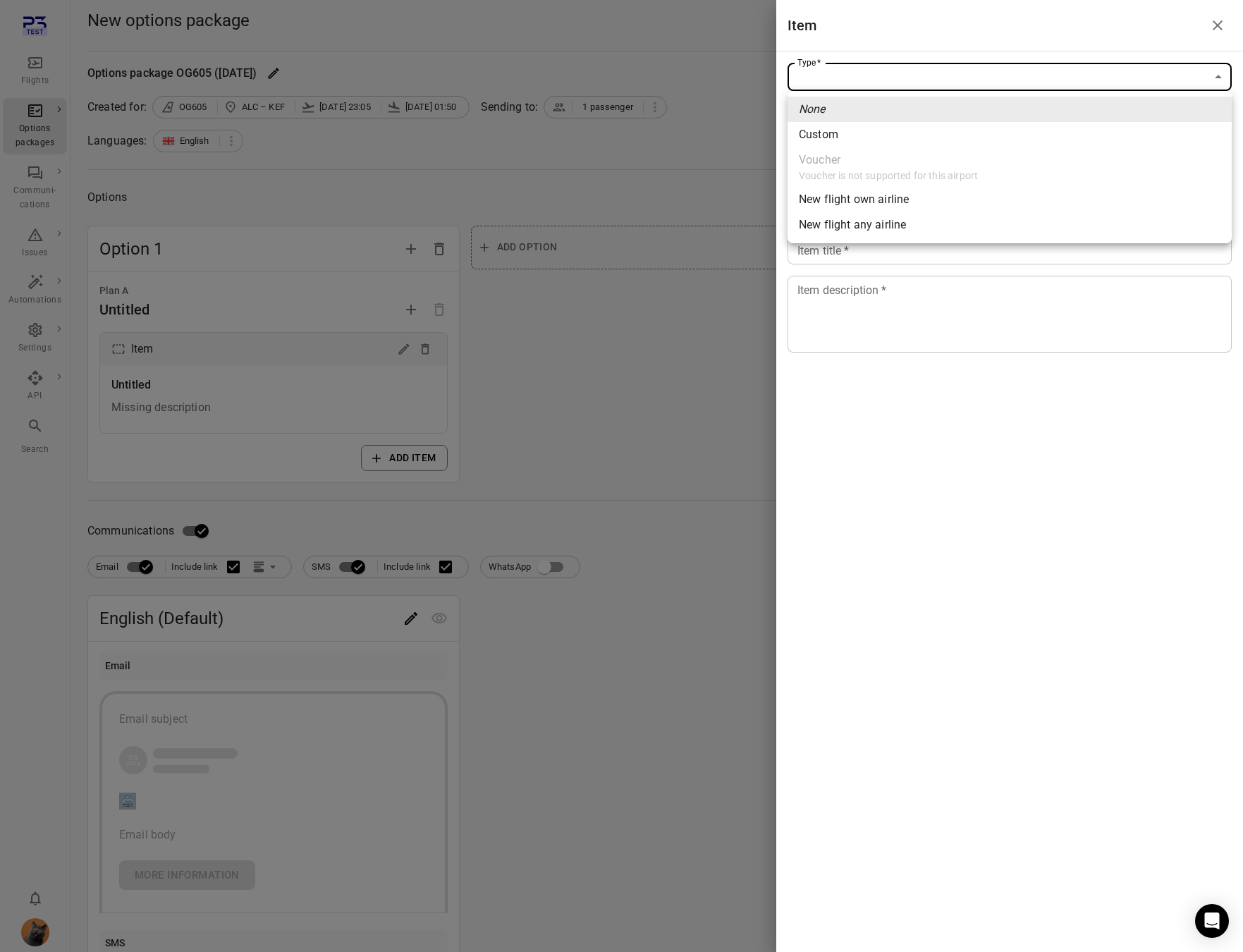
click at [871, 138] on li "Custom" at bounding box center [1010, 134] width 445 height 25
type input "******"
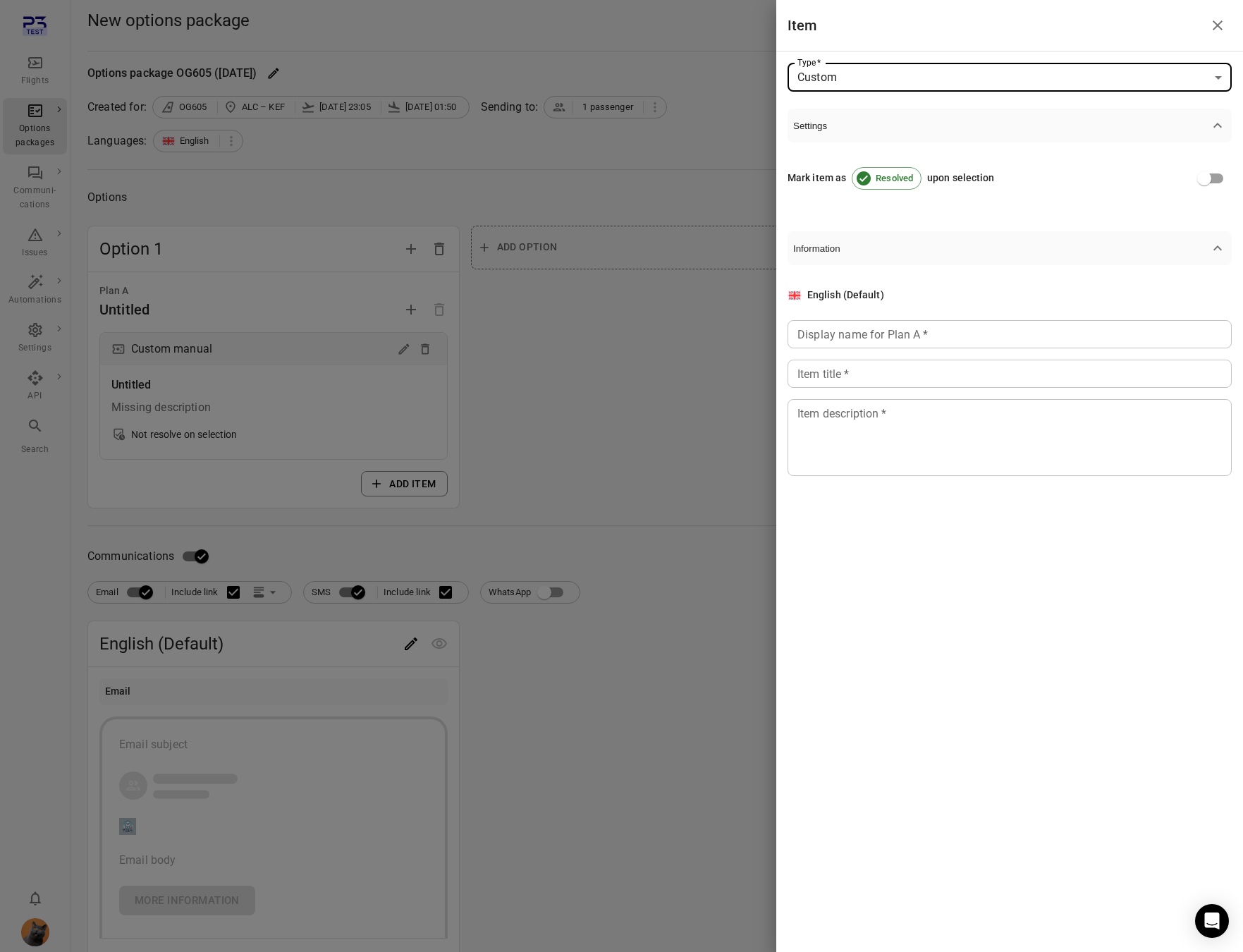
click at [892, 328] on div "Display name for Plan A   * Display name for Plan A   *" at bounding box center [1010, 335] width 445 height 29
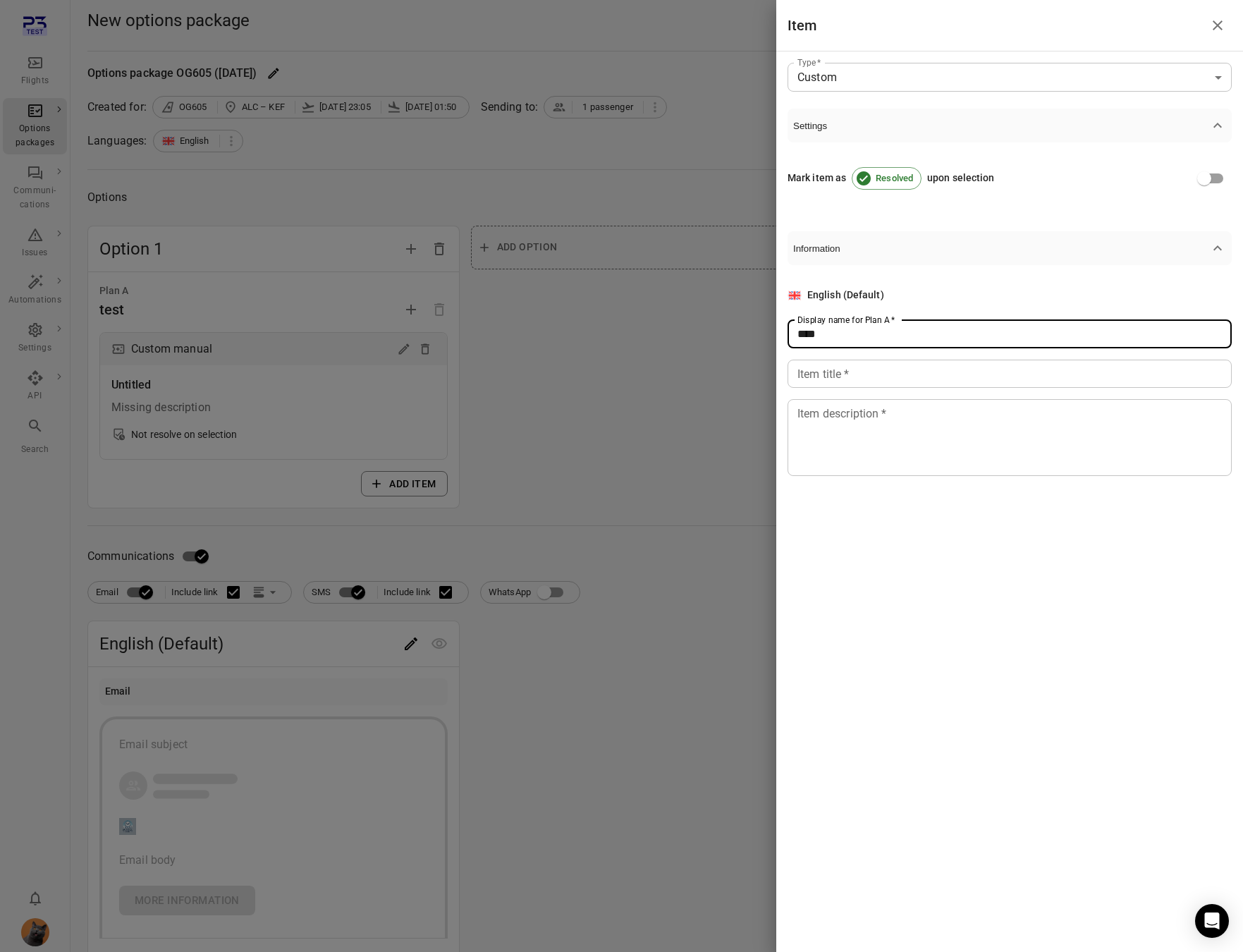
type input "****"
click at [876, 382] on input "Item title   *" at bounding box center [1010, 374] width 445 height 29
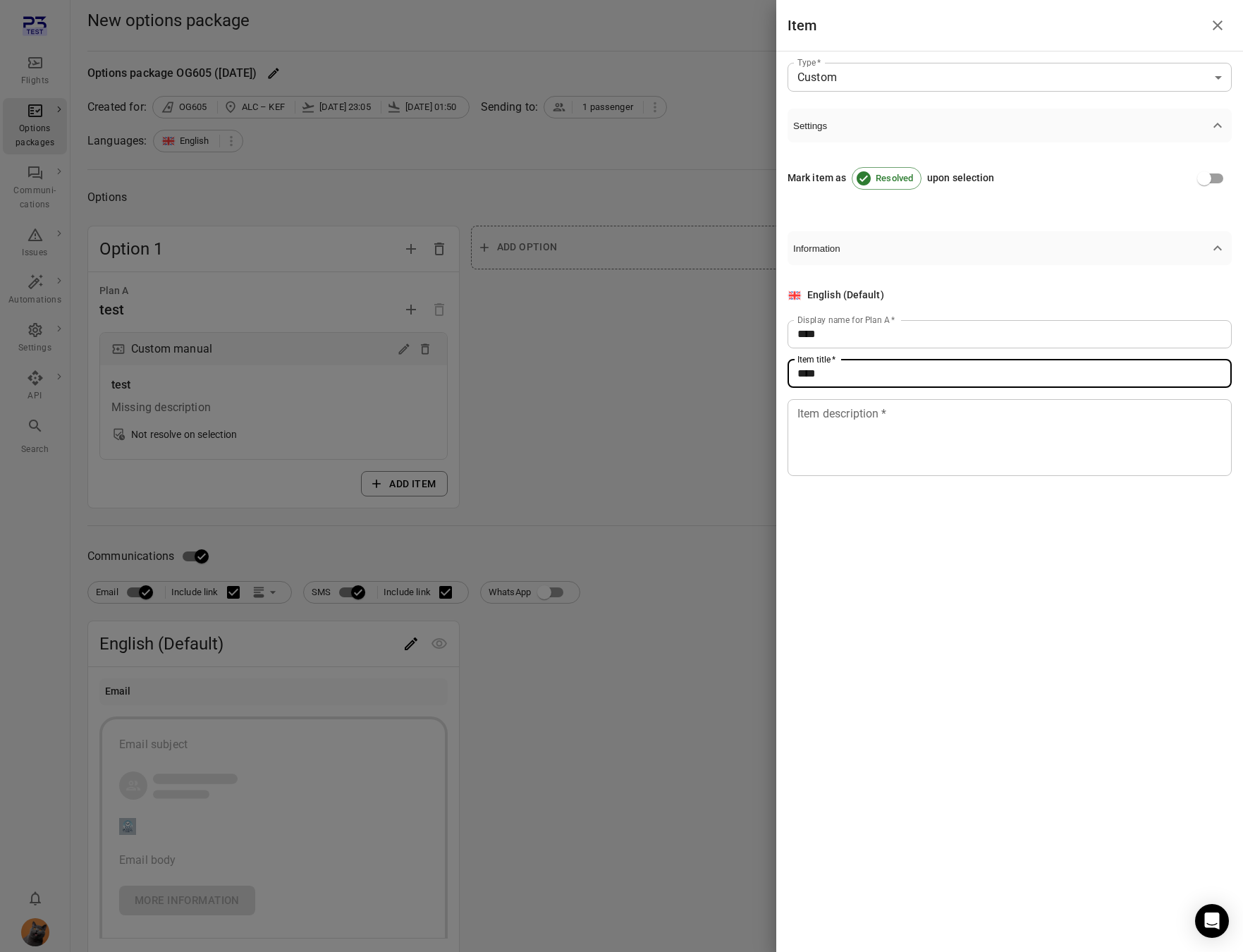
type input "****"
click at [863, 456] on textarea "Item description   *" at bounding box center [1010, 437] width 424 height 65
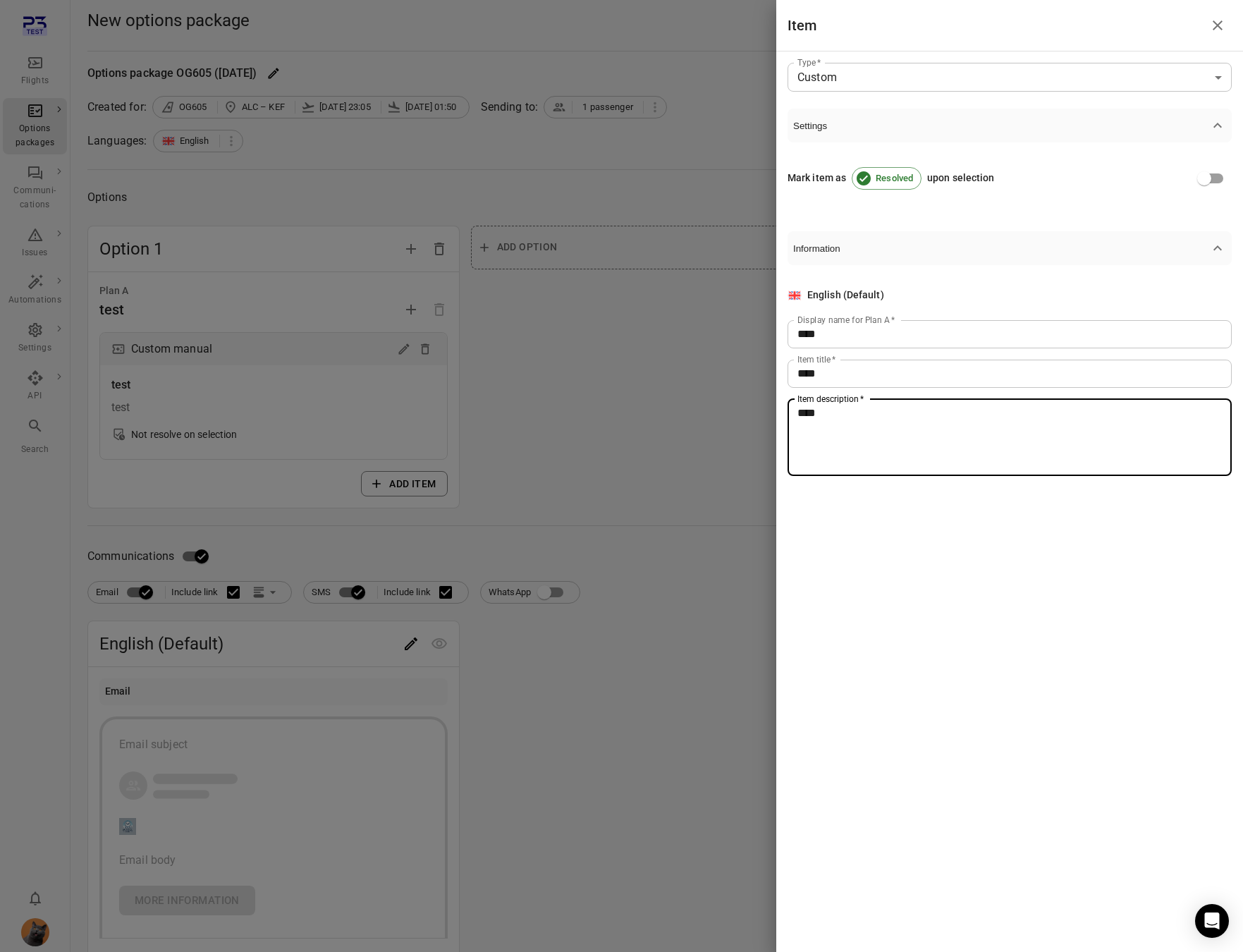
type textarea "****"
click at [631, 534] on div at bounding box center [622, 476] width 1243 height 952
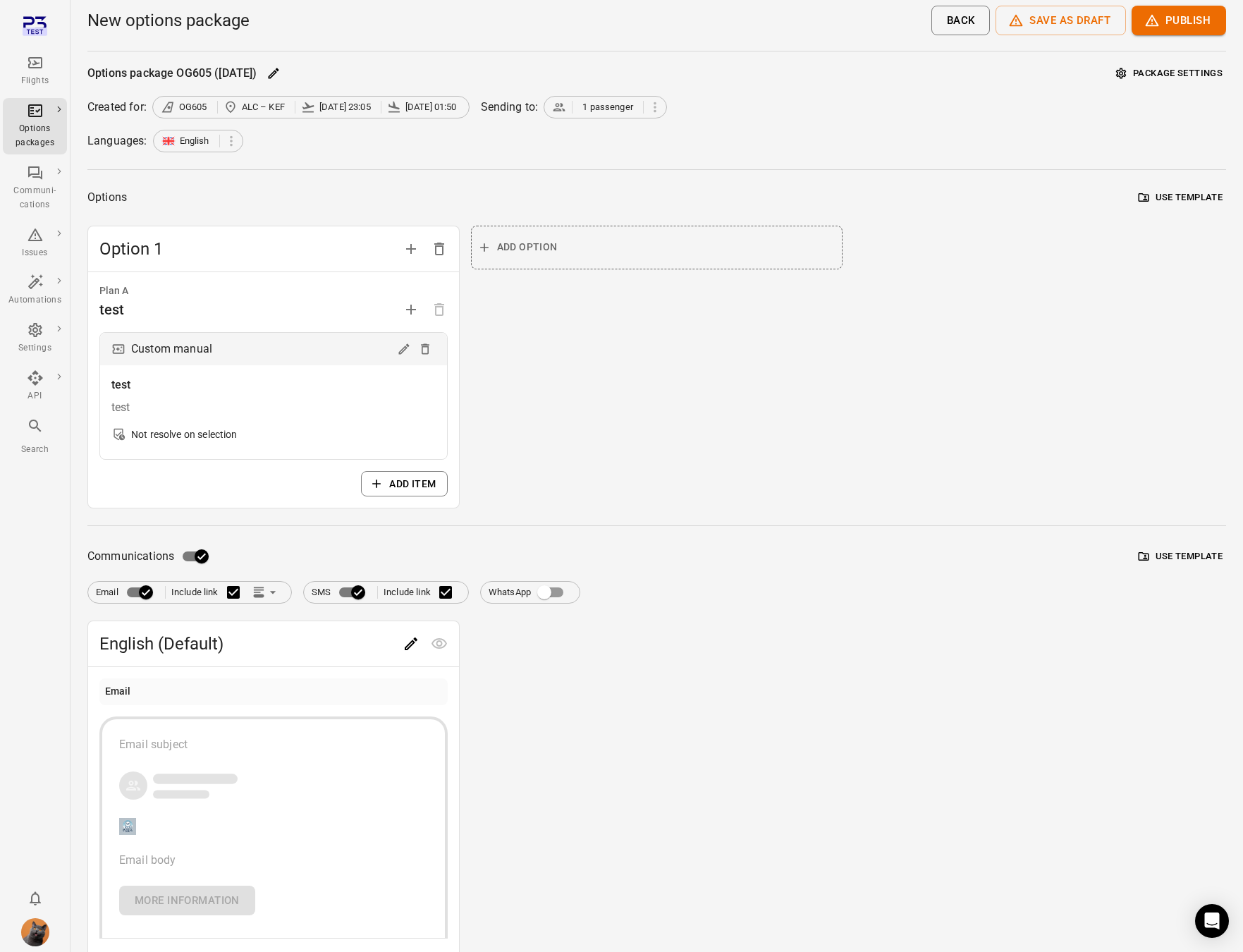
click at [160, 591] on span "Email Include link" at bounding box center [190, 592] width 188 height 29
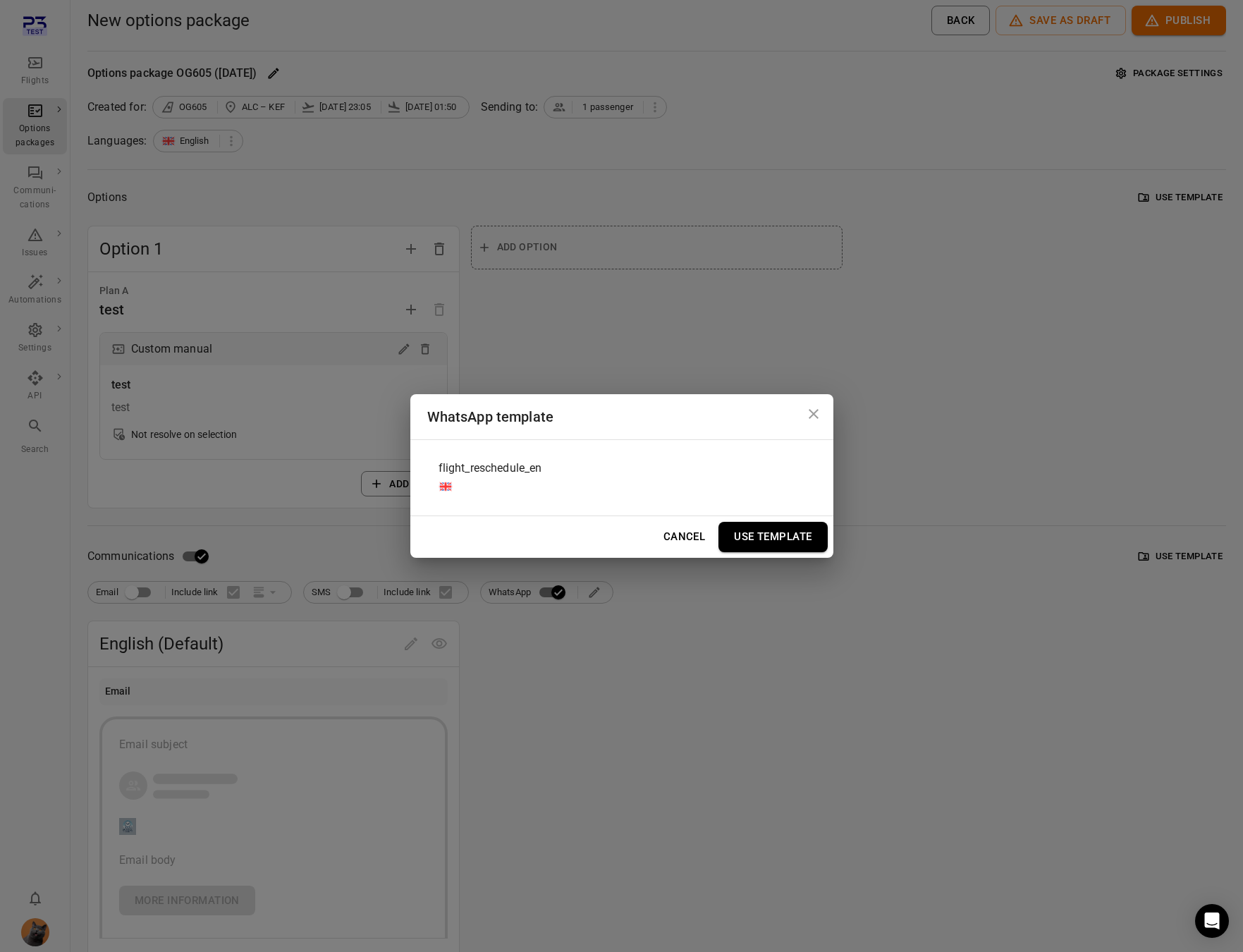
click at [615, 473] on div "flight_reschedule_en" at bounding box center [622, 477] width 389 height 53
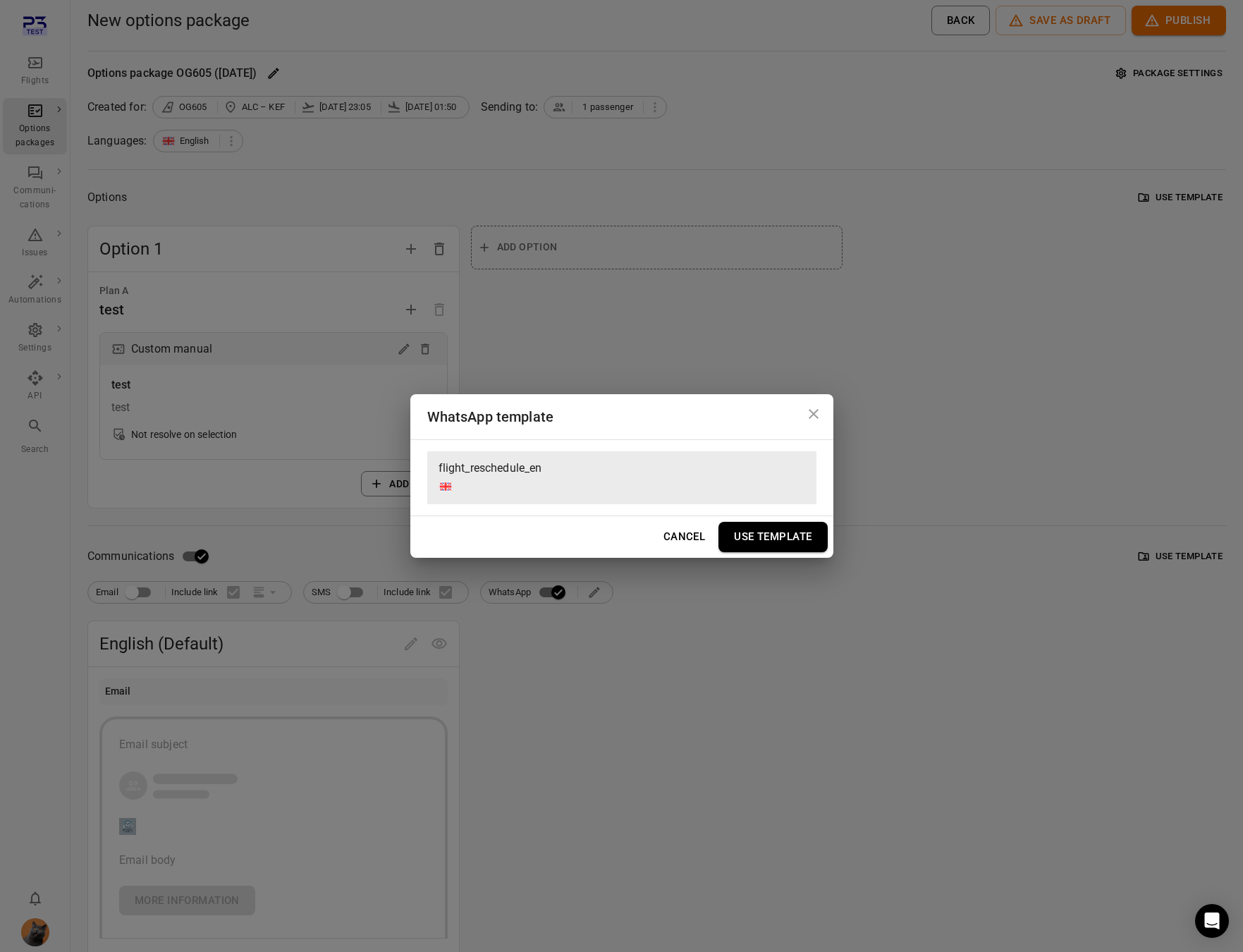
click at [795, 530] on button "Use Template" at bounding box center [772, 536] width 108 height 29
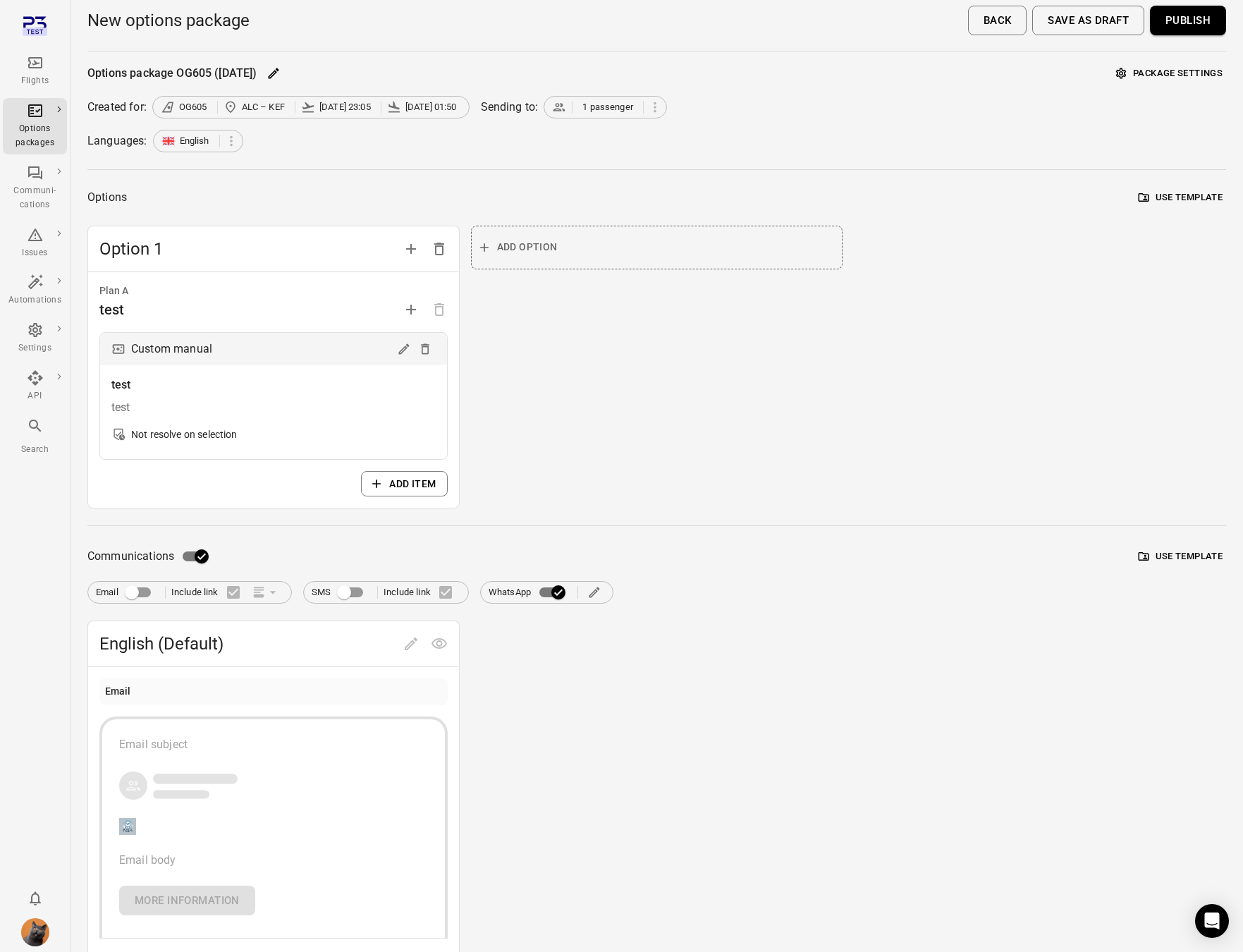
click at [1203, 29] on button "Publish" at bounding box center [1188, 20] width 76 height 29
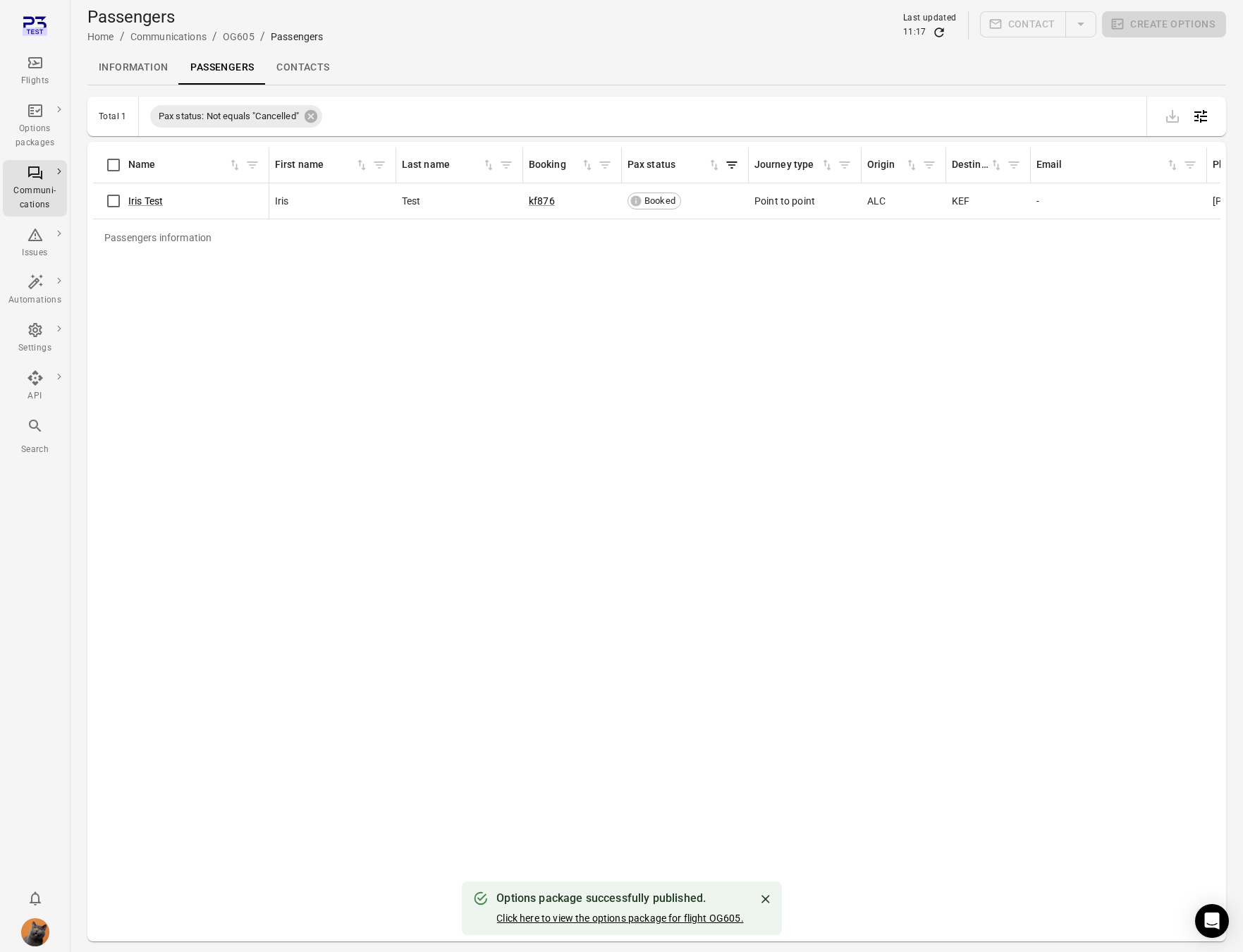
click at [656, 921] on link "Click here to view the options package for flight OG605." at bounding box center [620, 918] width 247 height 11
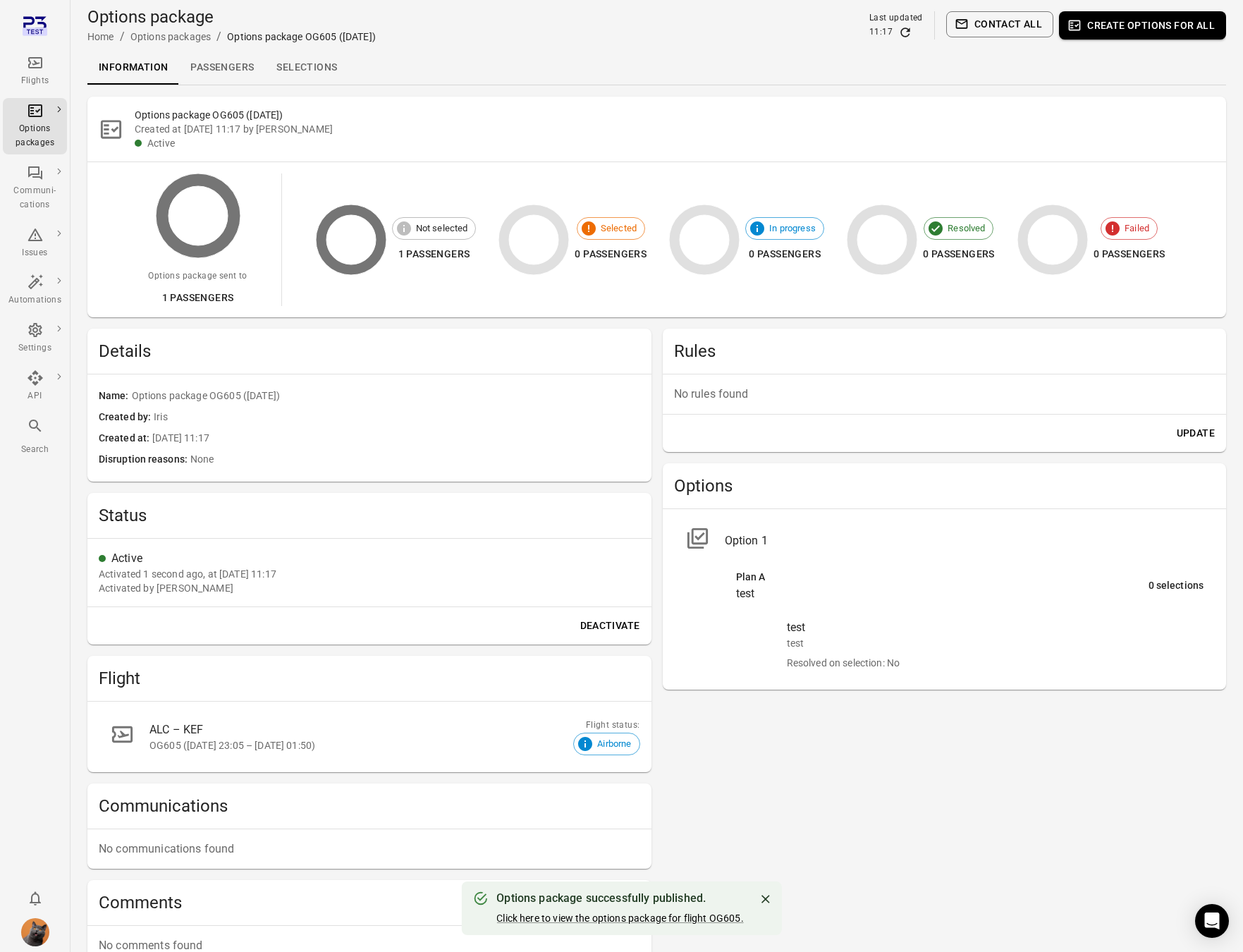
click at [904, 32] on icon "Refresh data" at bounding box center [905, 32] width 14 height 14
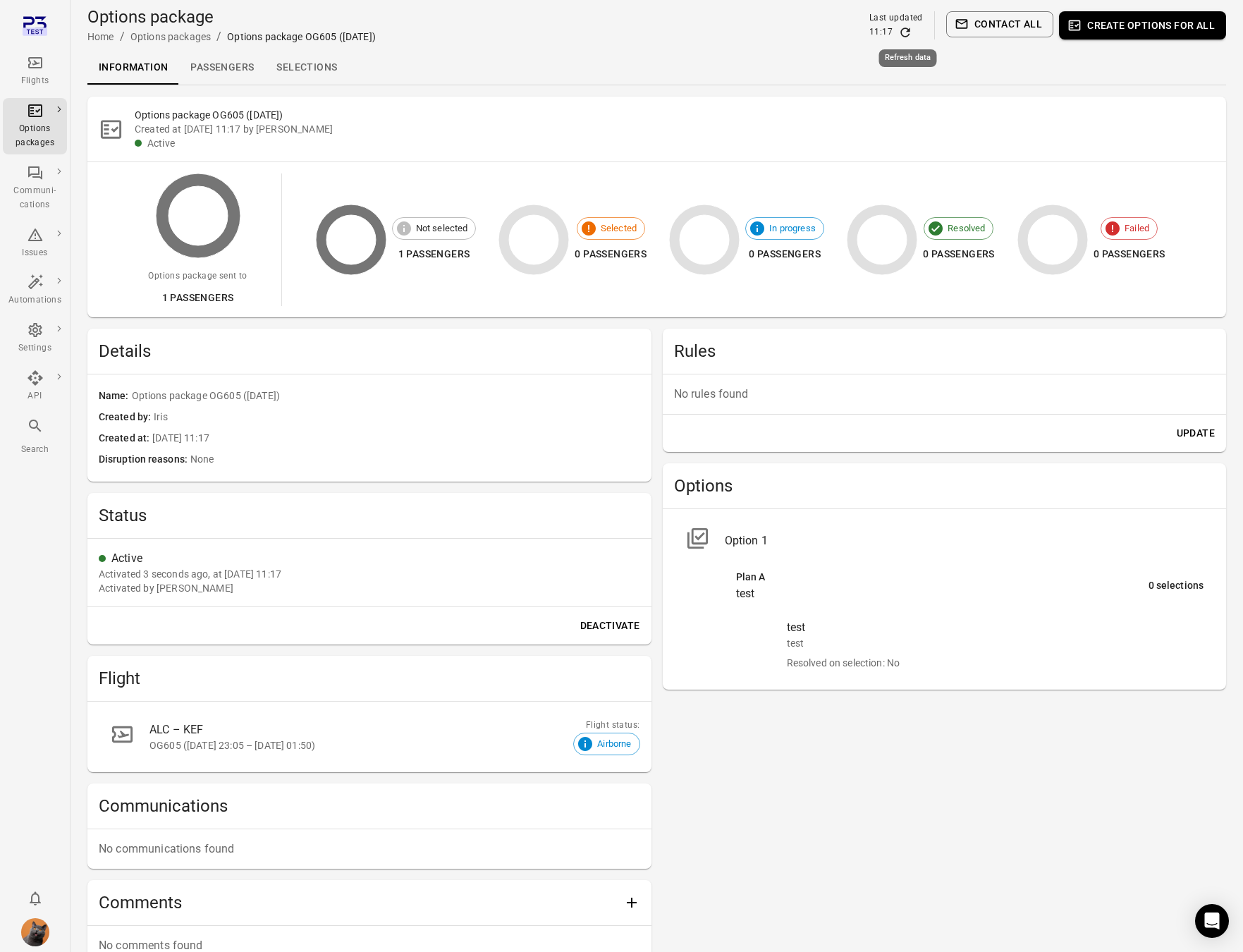
click at [904, 32] on icon "Refresh data" at bounding box center [905, 32] width 14 height 14
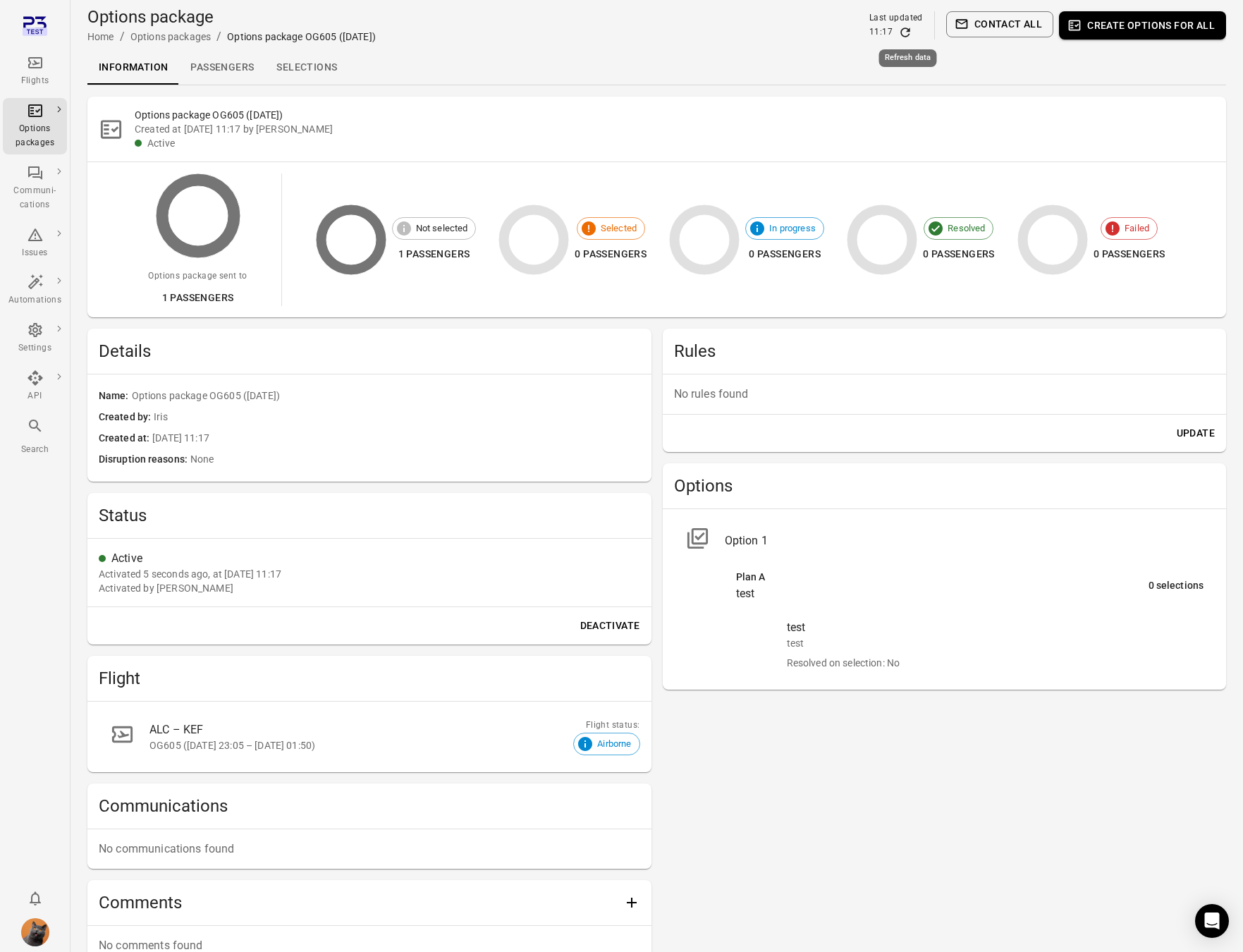
click at [904, 32] on icon "Refresh data" at bounding box center [905, 32] width 14 height 14
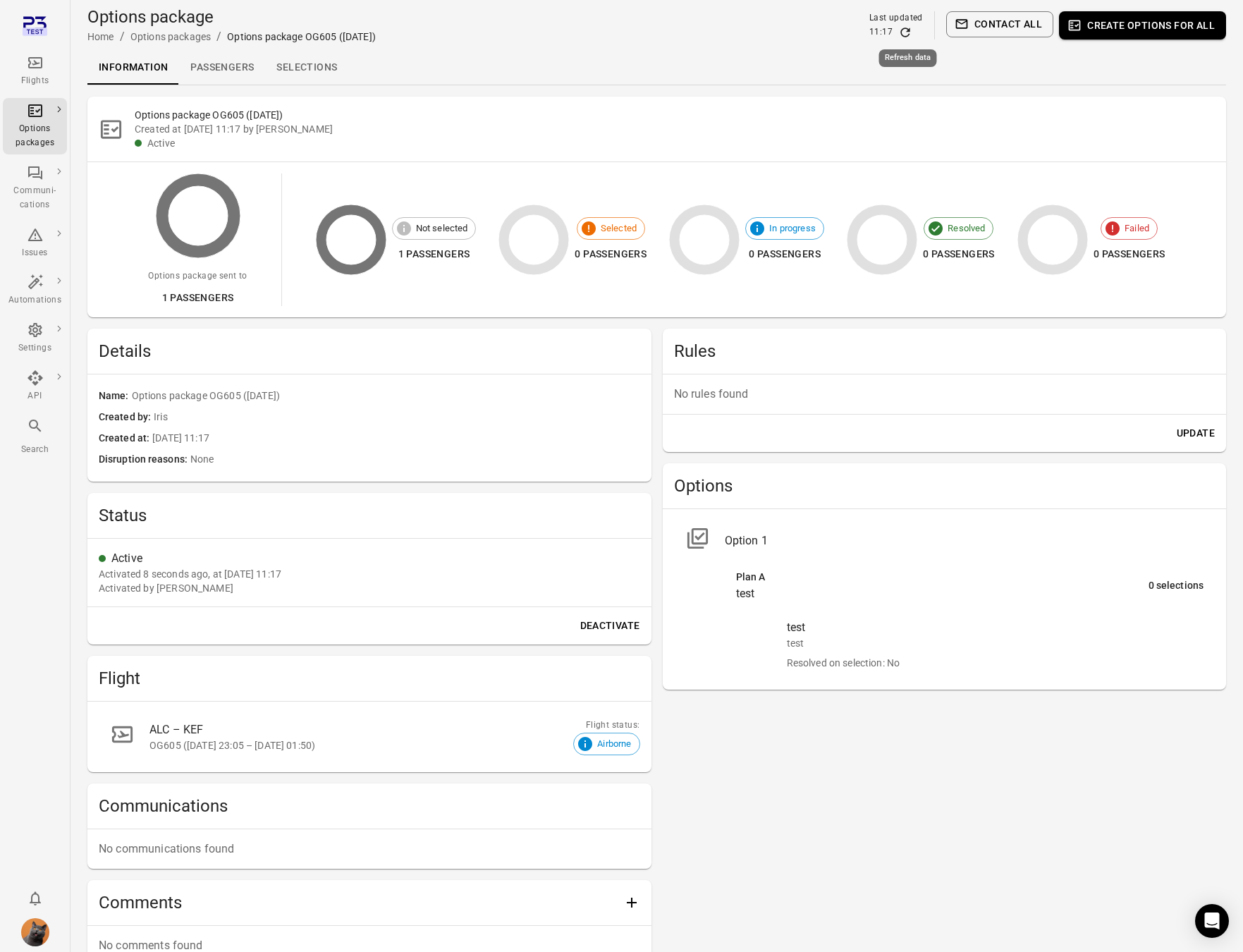
click at [904, 32] on icon "Refresh data" at bounding box center [905, 32] width 14 height 14
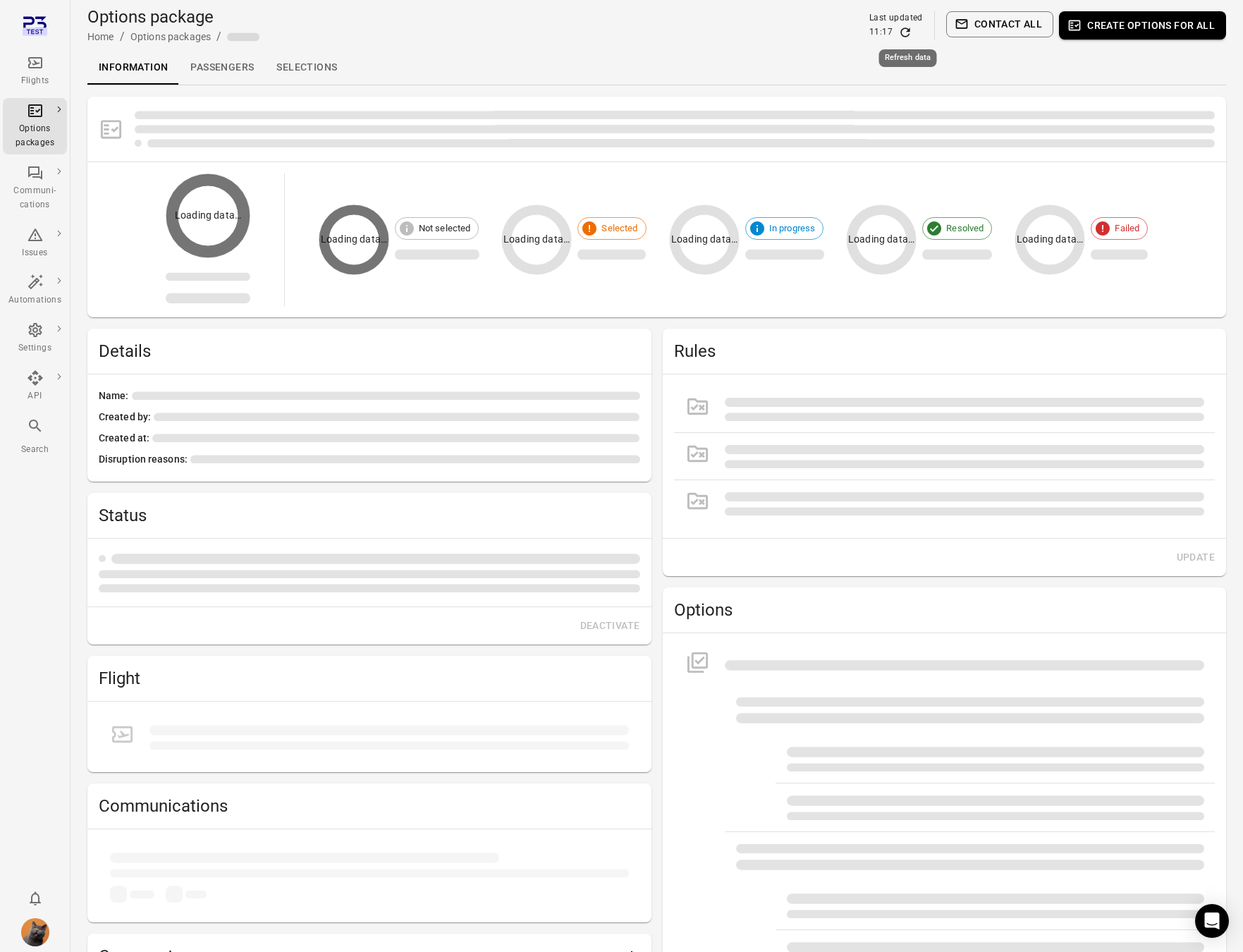
click at [904, 32] on icon "Refresh data" at bounding box center [905, 32] width 14 height 14
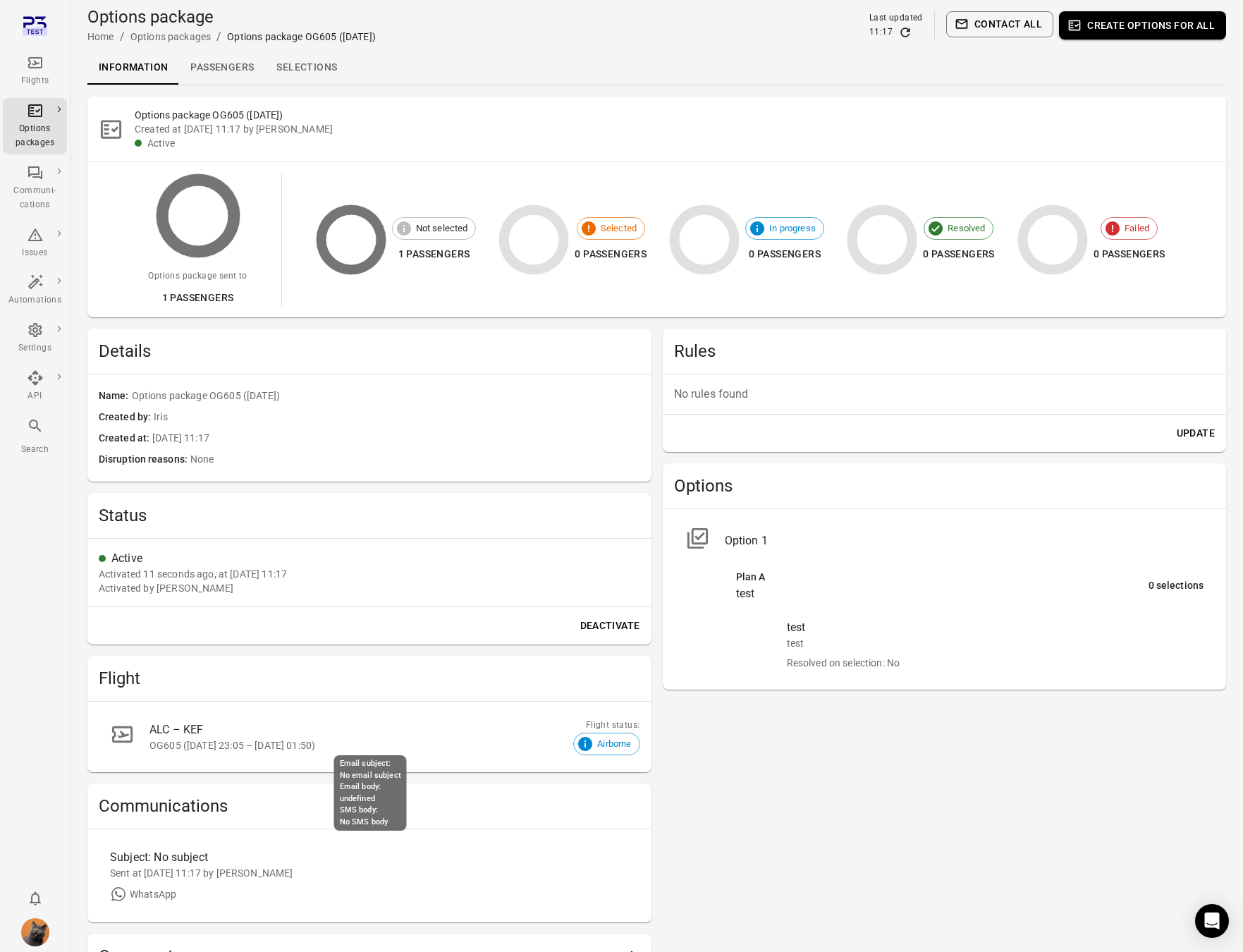
click at [188, 882] on div "Subject: No subject Sent at [DATE] 11:17 by [PERSON_NAME]" at bounding box center [369, 876] width 519 height 54
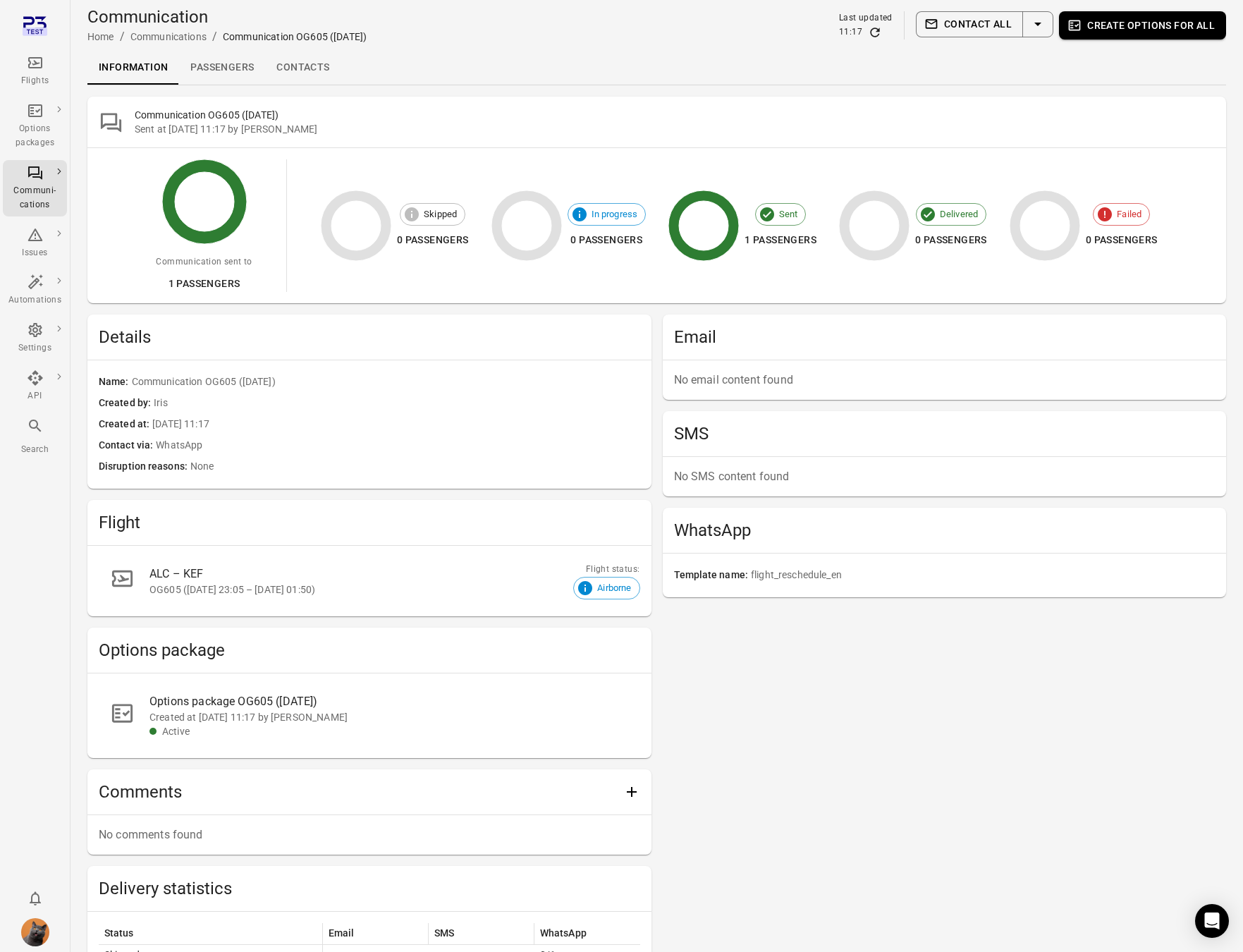
click at [876, 32] on icon "Refresh data" at bounding box center [875, 32] width 14 height 14
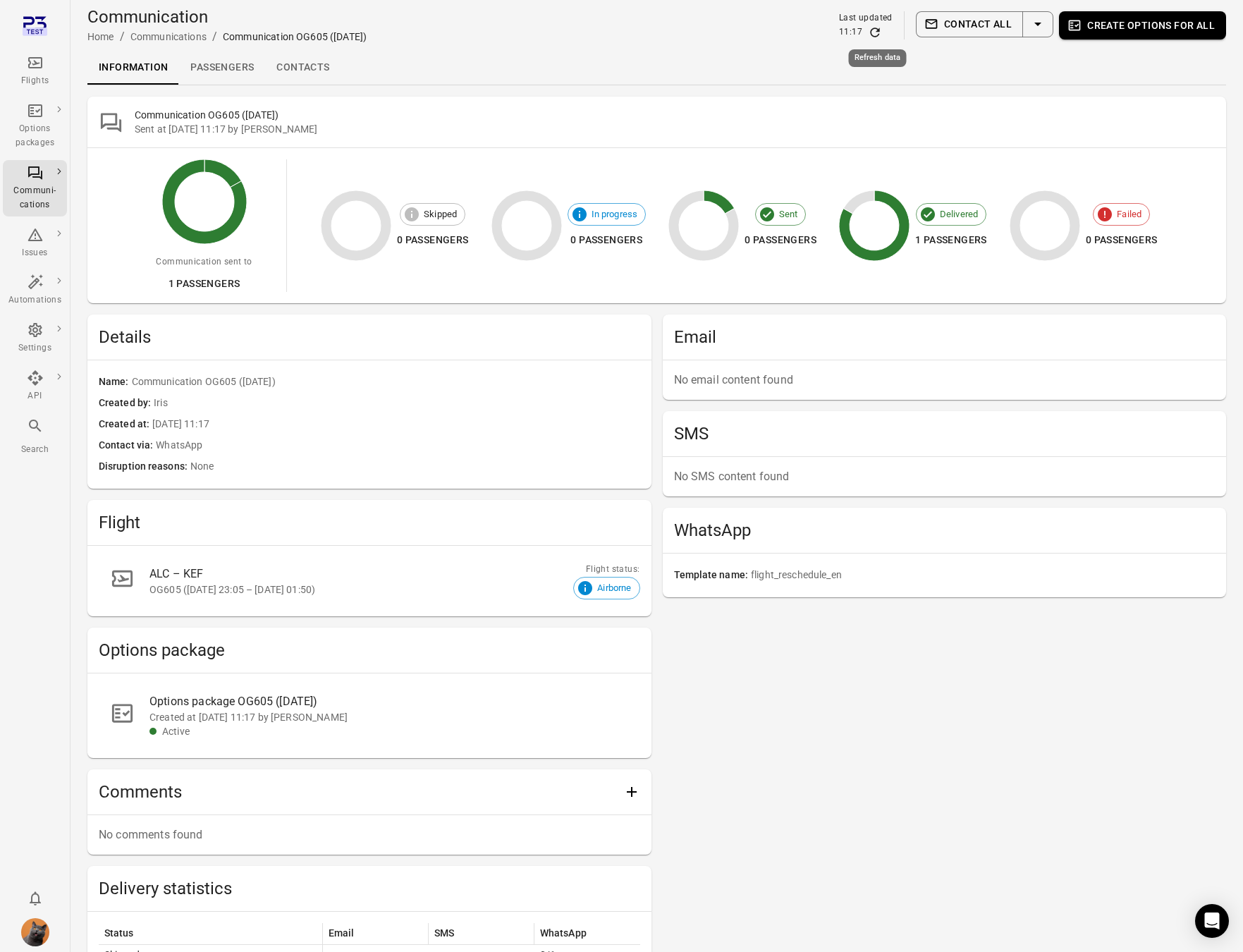
click at [876, 32] on icon "Refresh data" at bounding box center [875, 32] width 14 height 14
